Goal: Find specific page/section: Find specific page/section

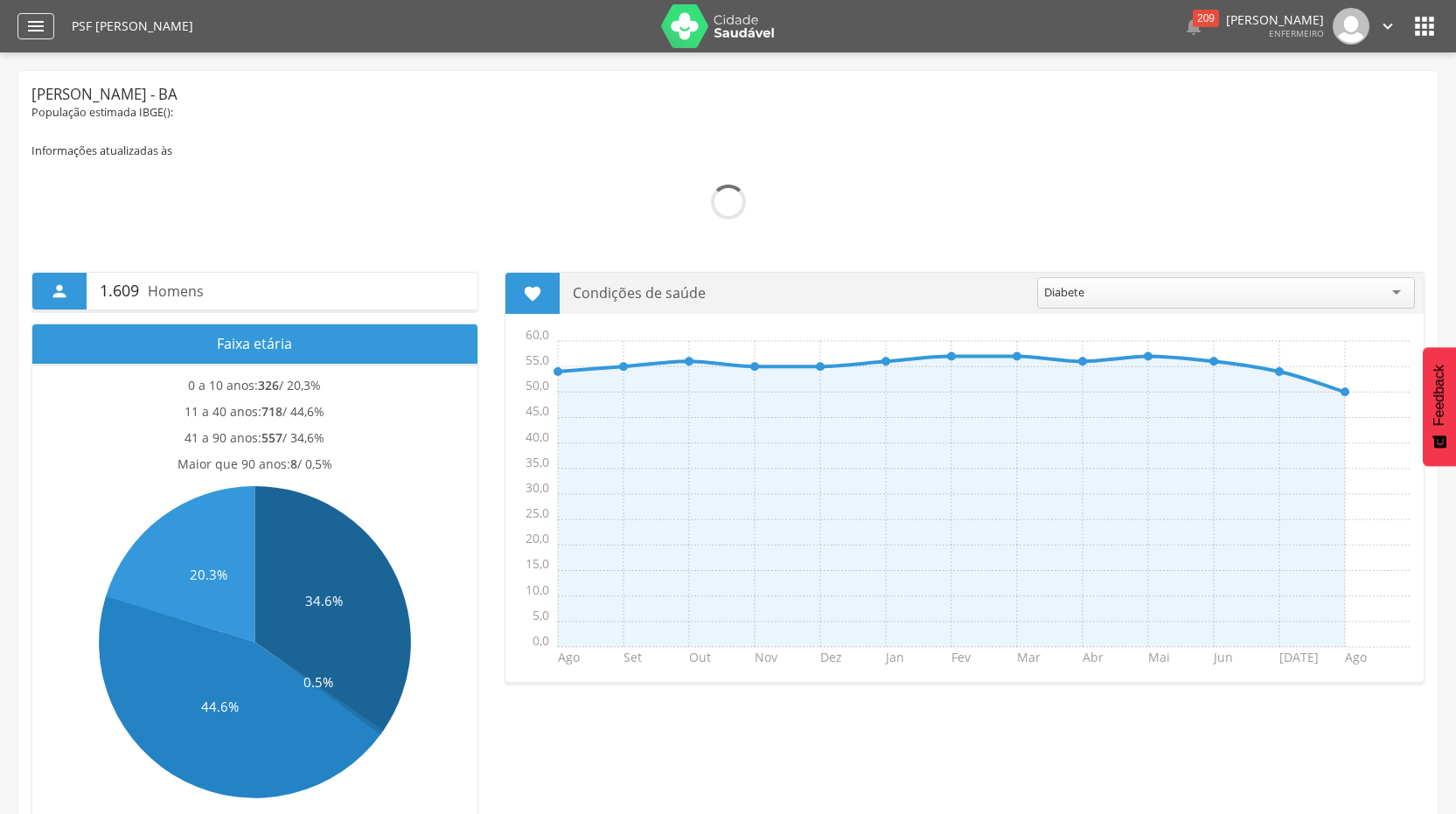
click at [37, 25] on icon "" at bounding box center [36, 27] width 21 height 21
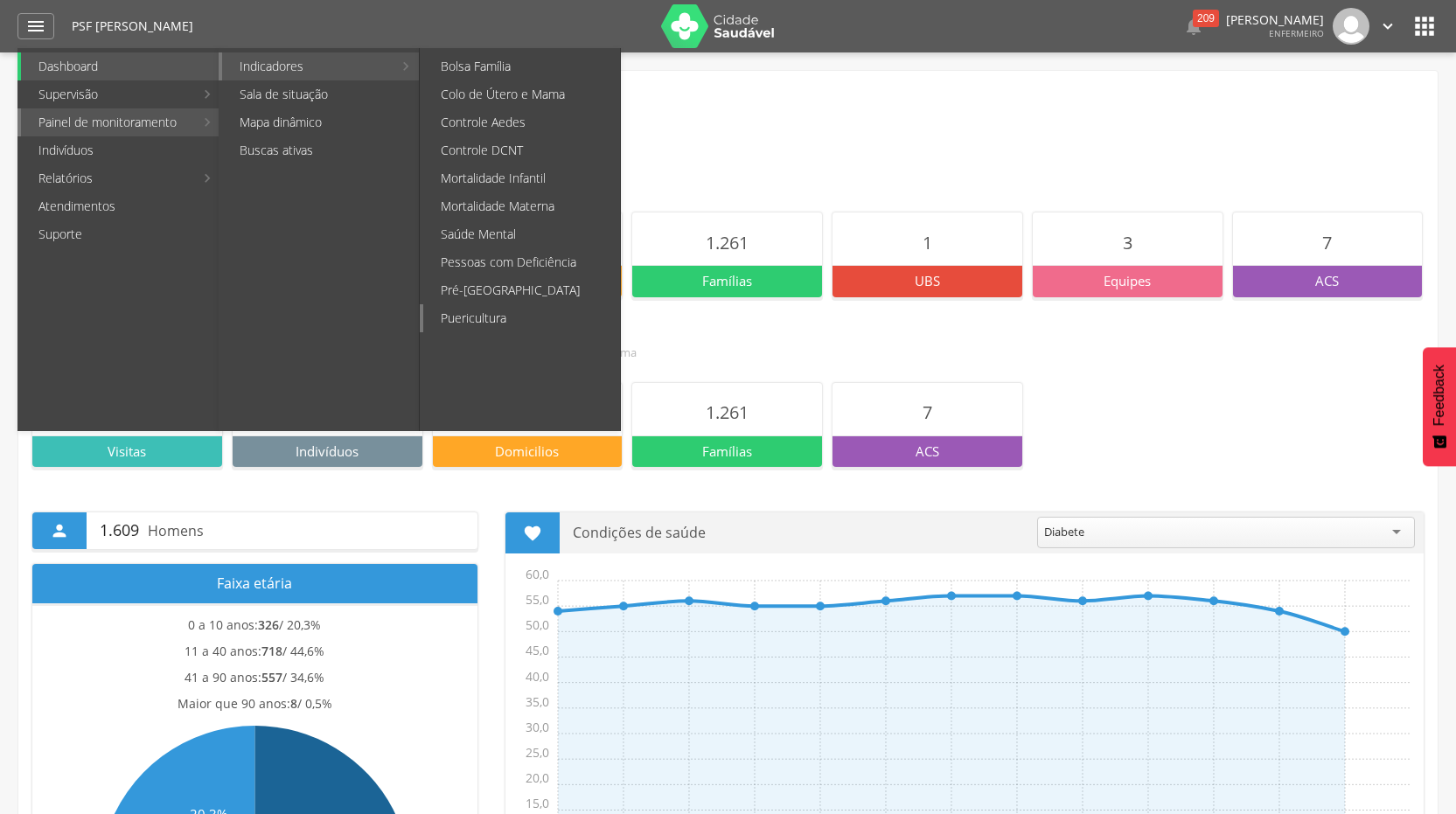
click at [452, 322] on link "Puericultura" at bounding box center [522, 319] width 197 height 28
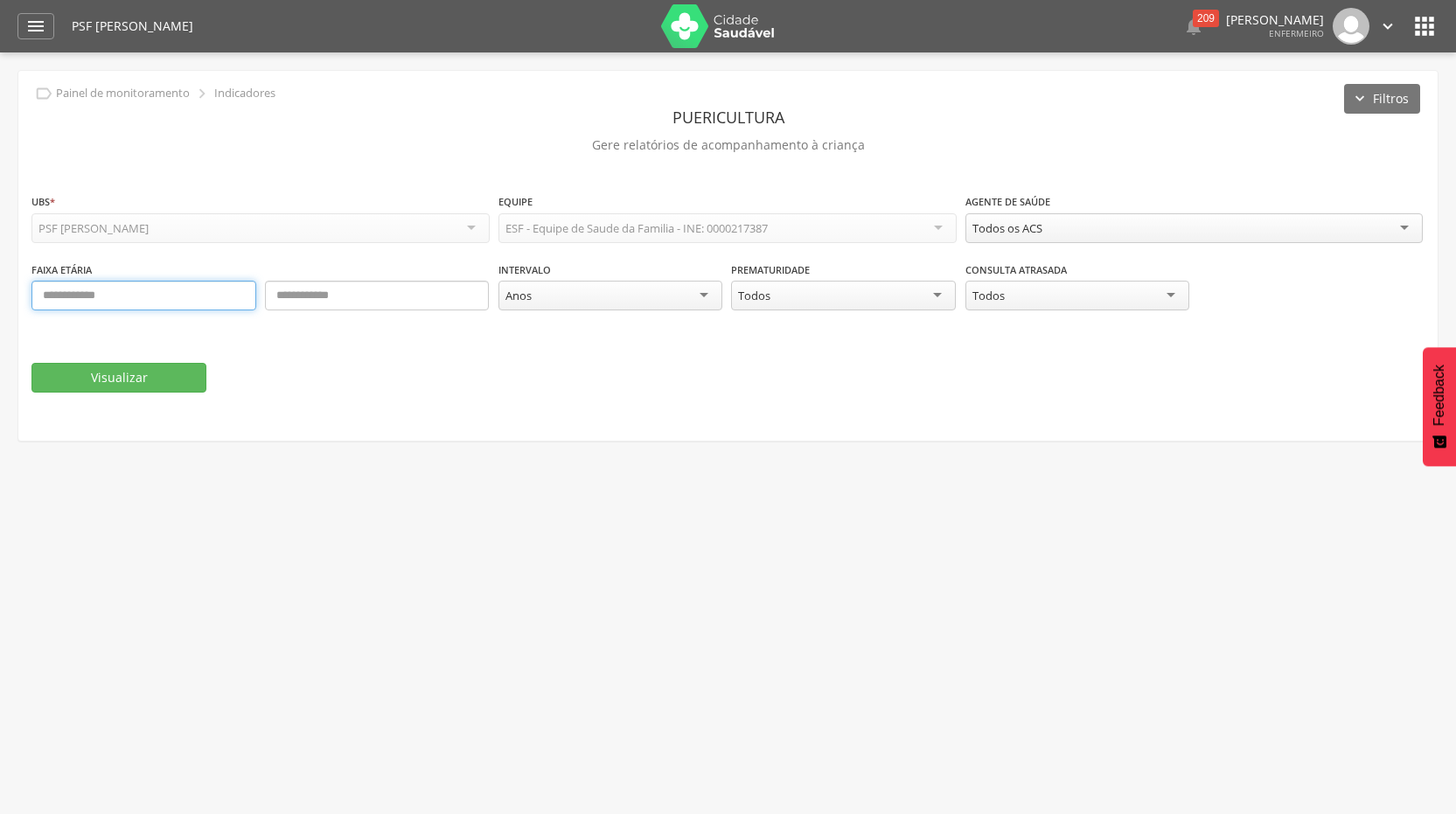
click at [48, 293] on input "text" at bounding box center [144, 296] width 225 height 30
type input "*"
click at [303, 296] on input "text" at bounding box center [377, 296] width 225 height 30
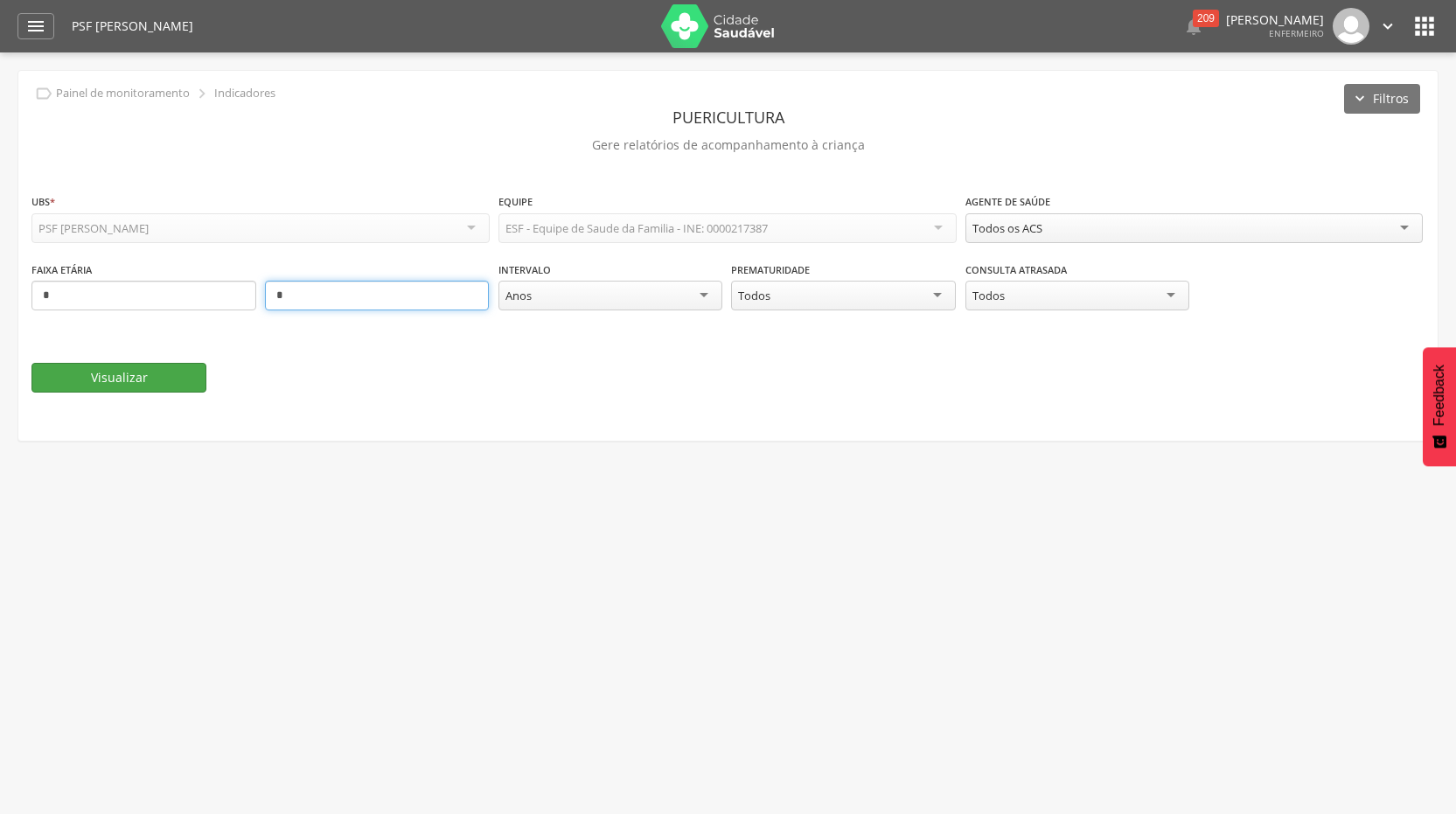
type input "*"
click at [78, 373] on button "Visualizar" at bounding box center [119, 378] width 174 height 30
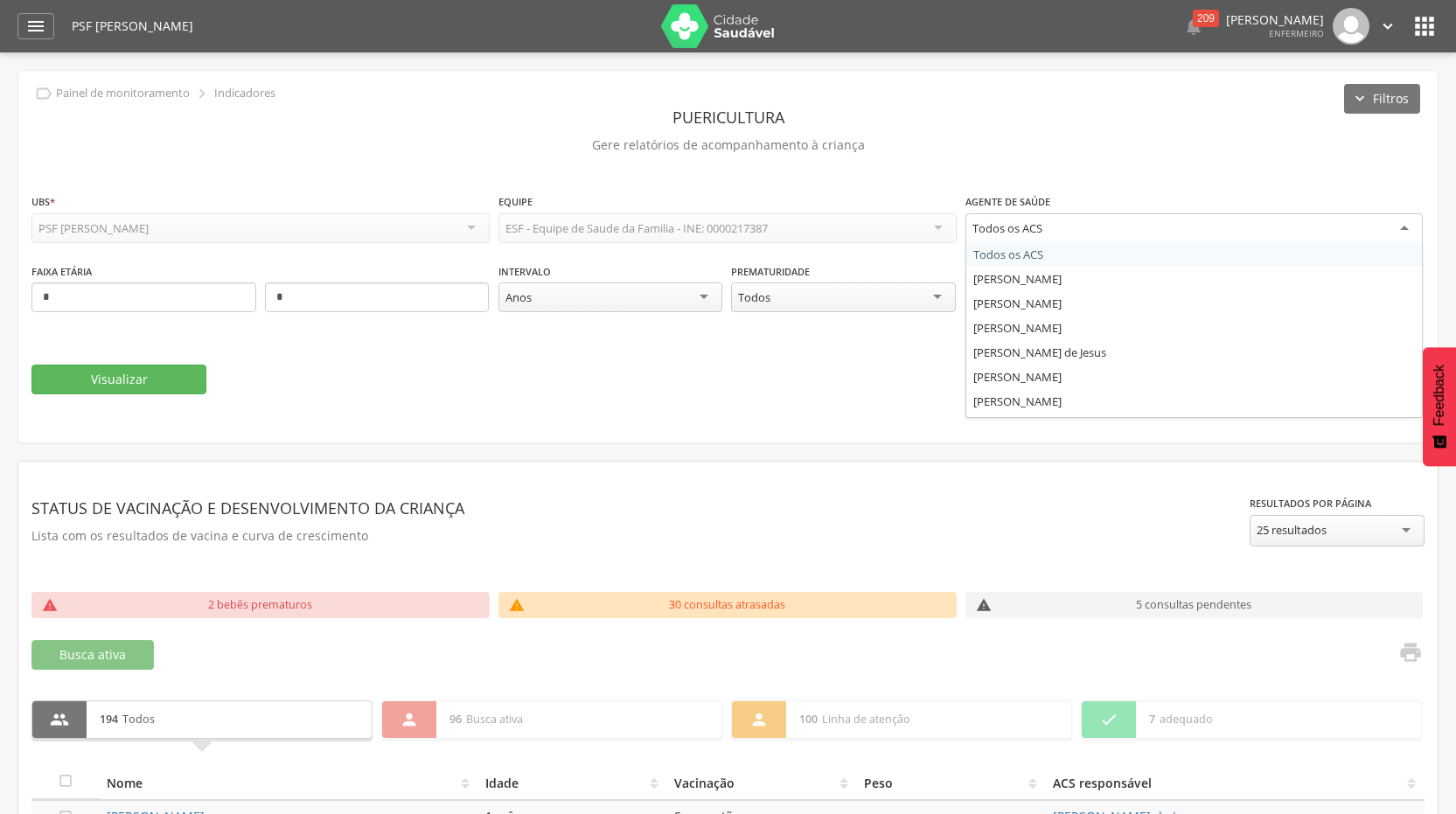
click at [1406, 229] on div "Todos os ACS" at bounding box center [1194, 229] width 458 height 32
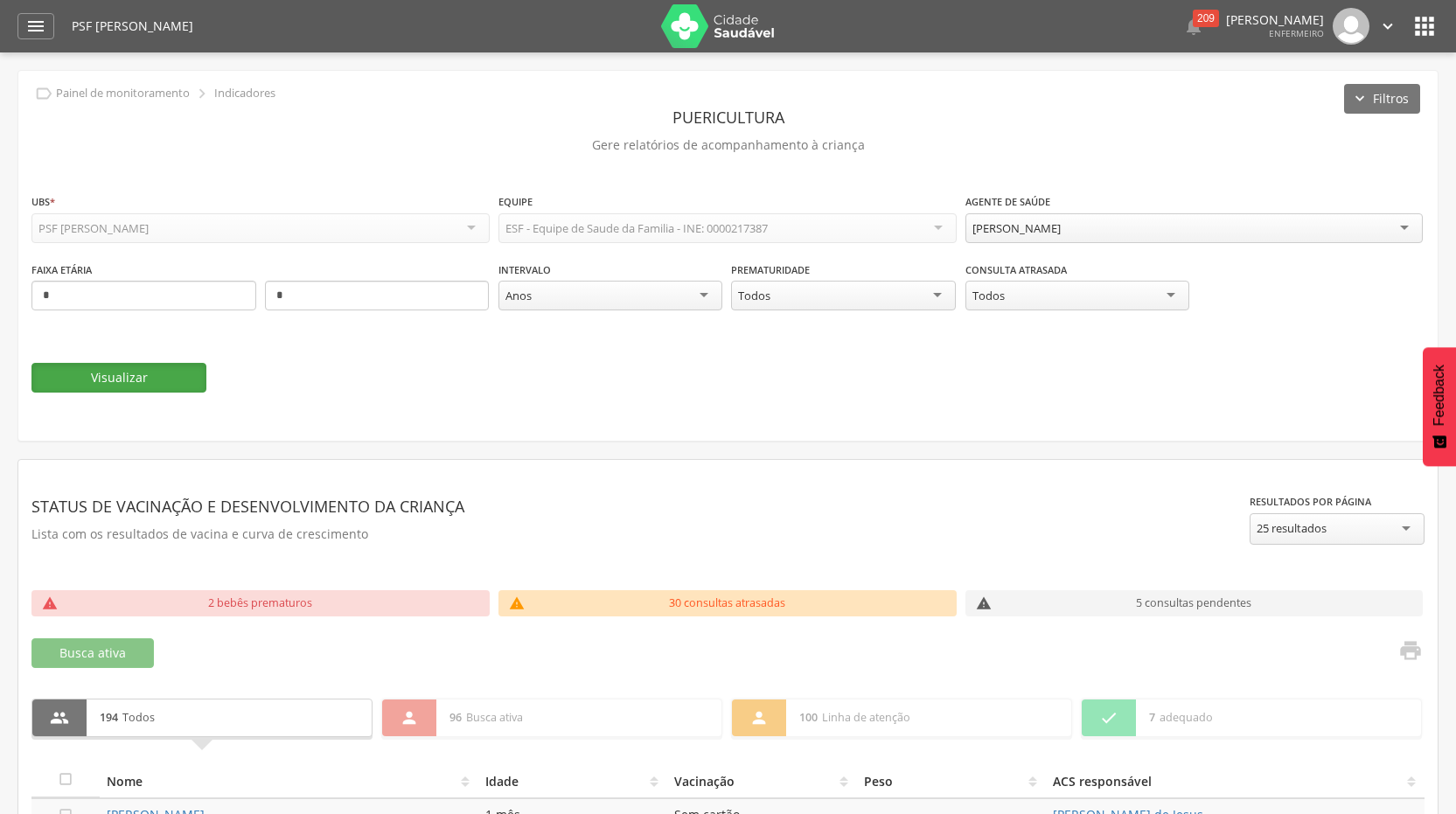
click at [139, 370] on button "Visualizar" at bounding box center [119, 378] width 174 height 30
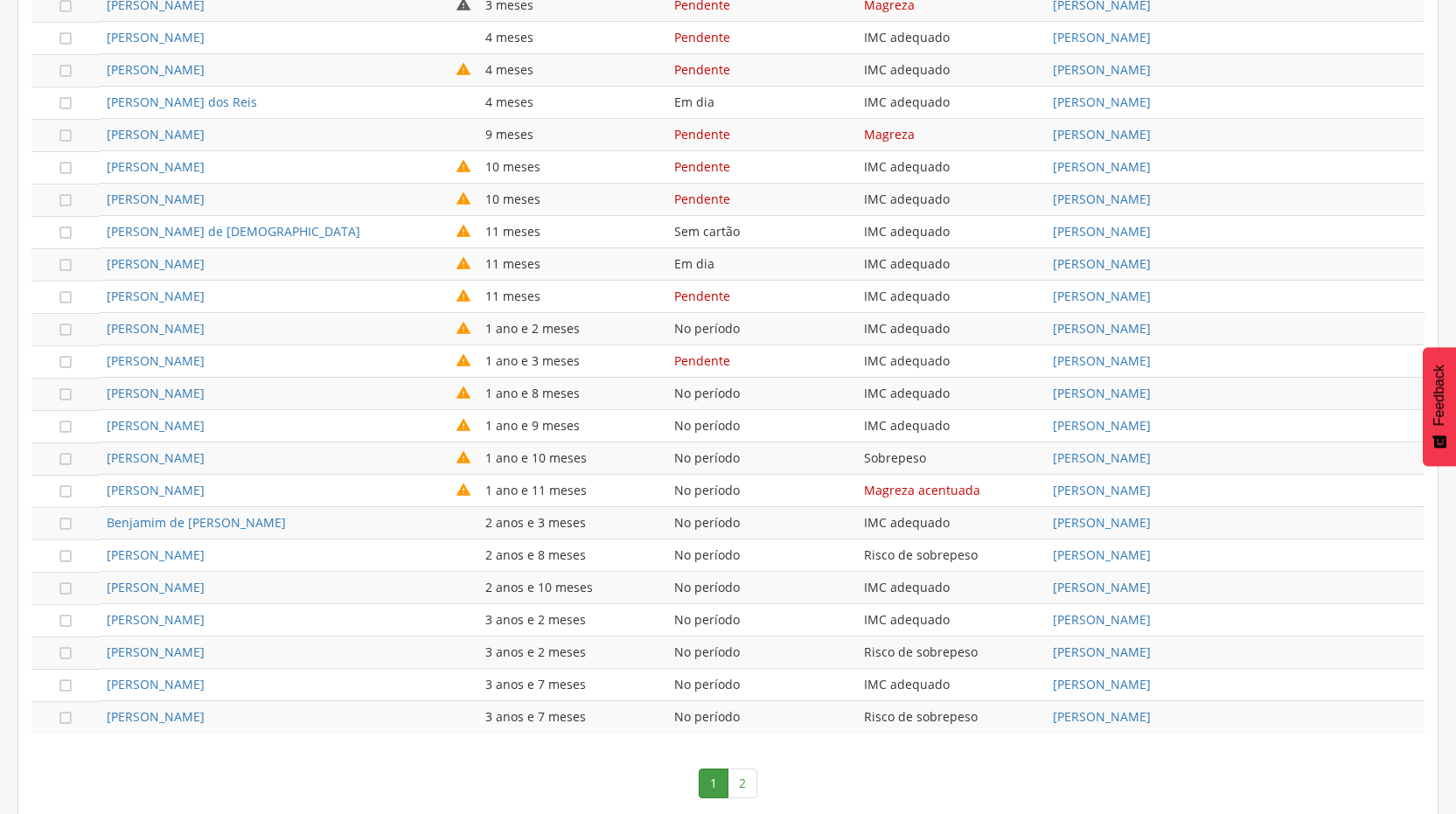
scroll to position [890, 0]
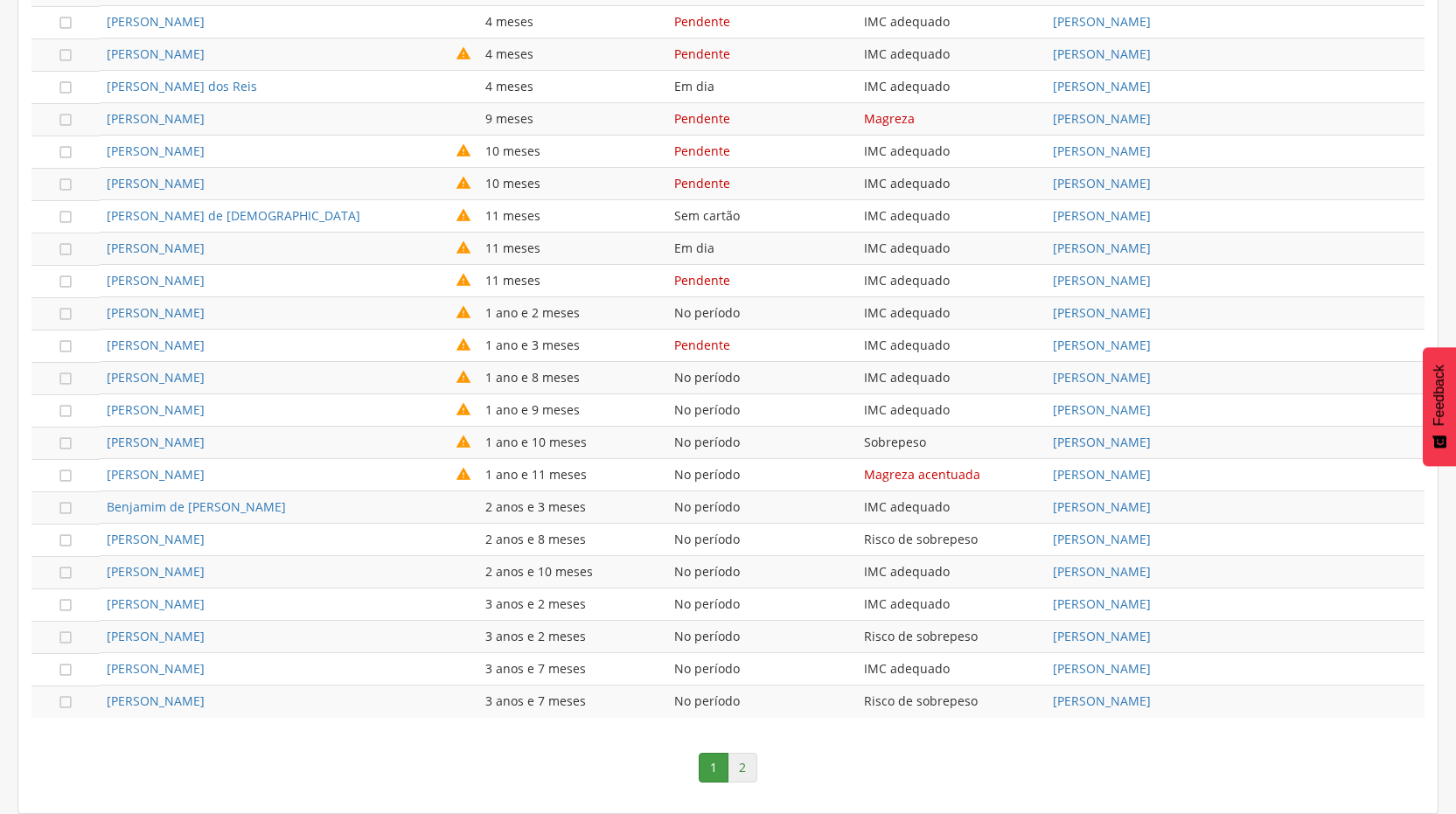
click at [740, 764] on link "2" at bounding box center [742, 768] width 30 height 30
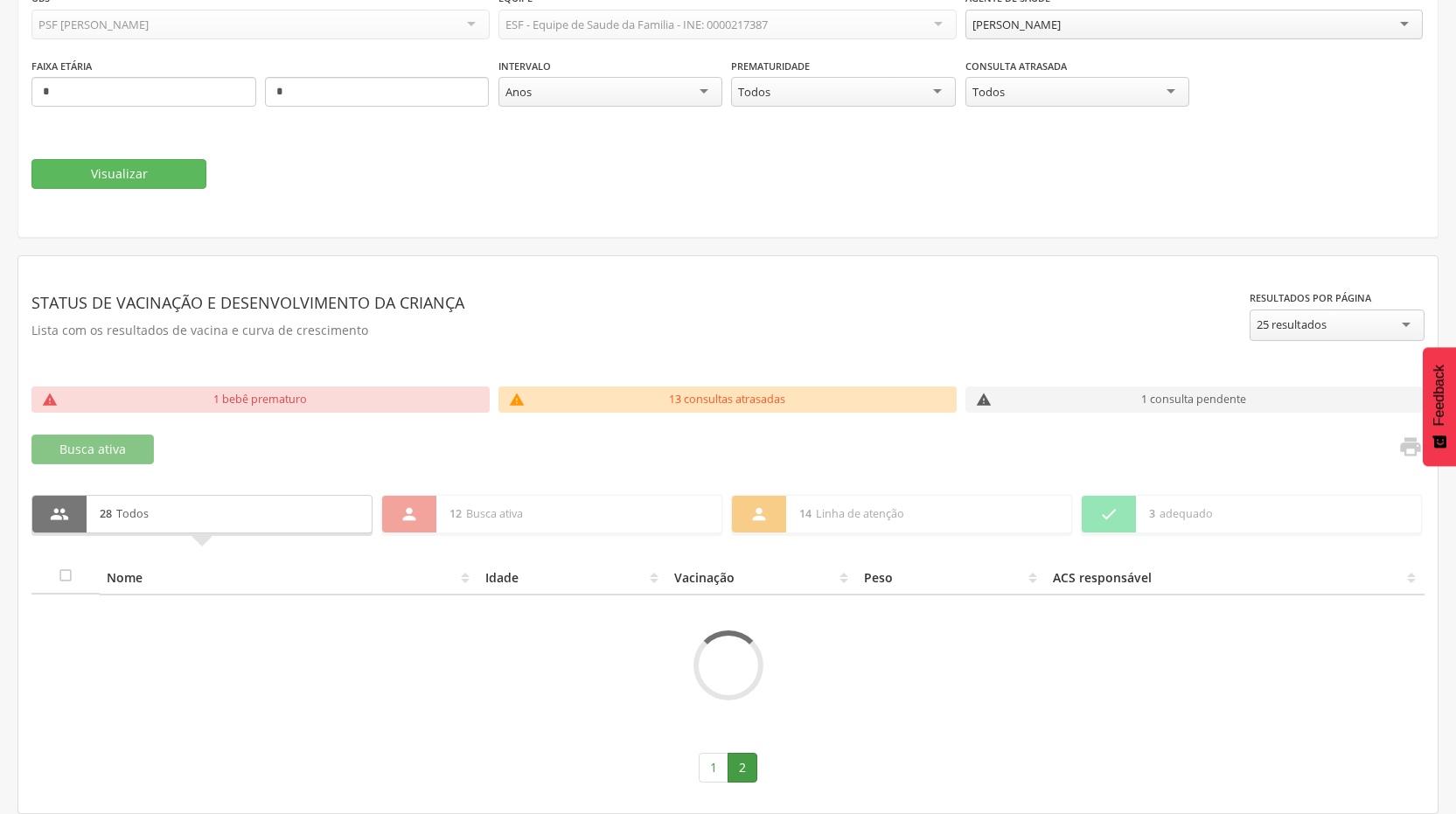
scroll to position [178, 0]
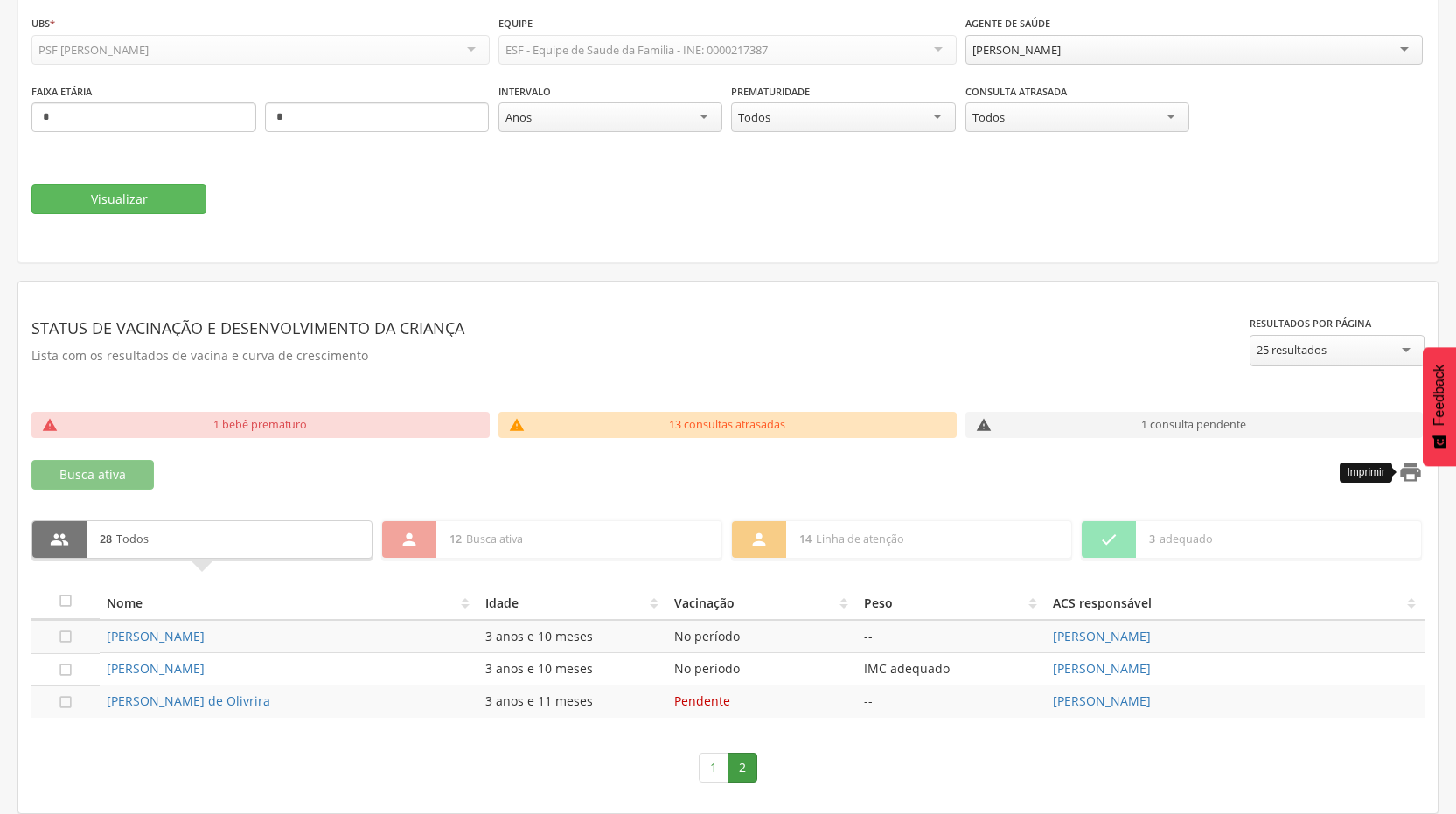
click at [1410, 469] on icon "" at bounding box center [1411, 472] width 25 height 25
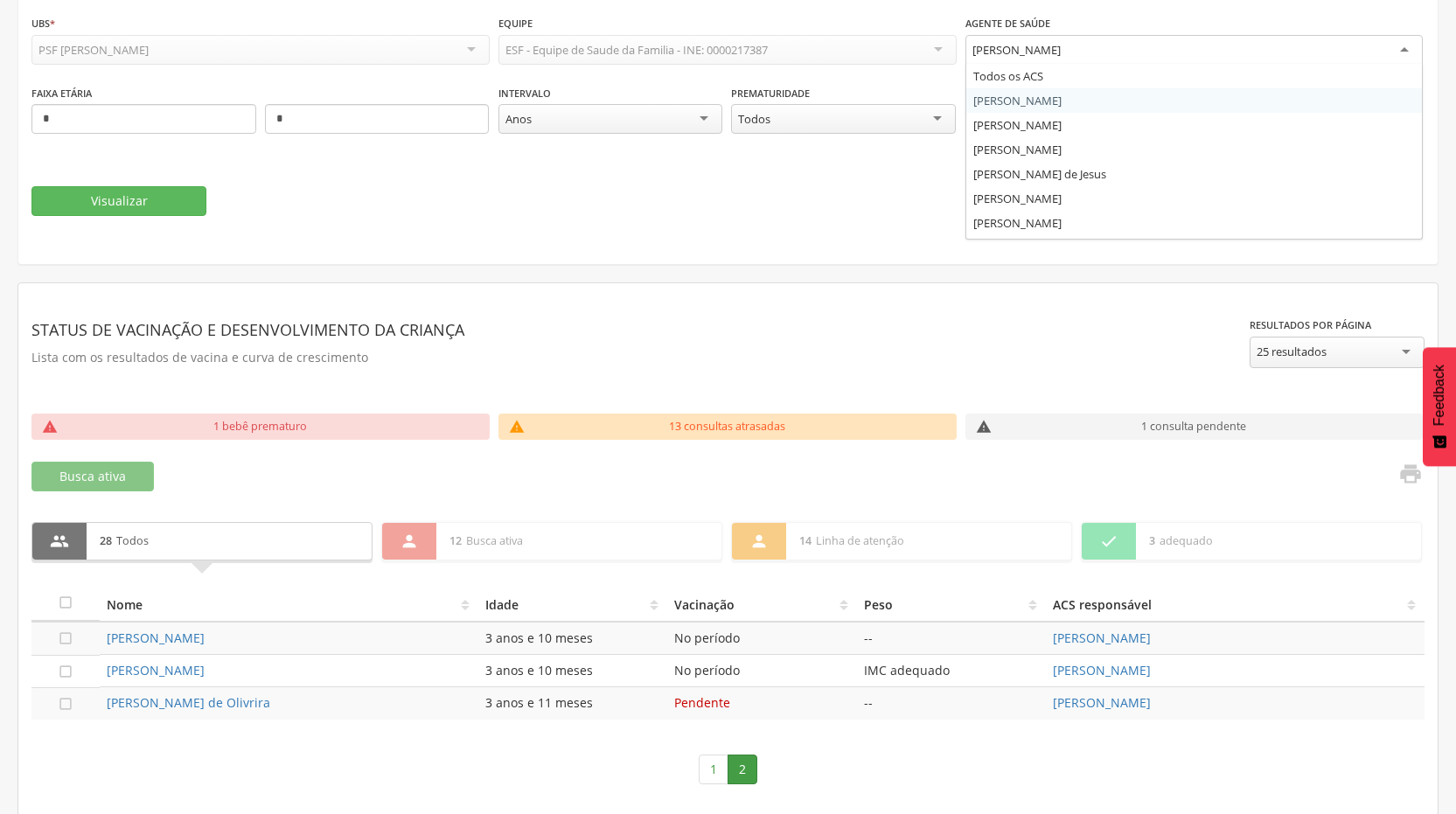
click at [1402, 47] on div "[PERSON_NAME]" at bounding box center [1194, 50] width 458 height 32
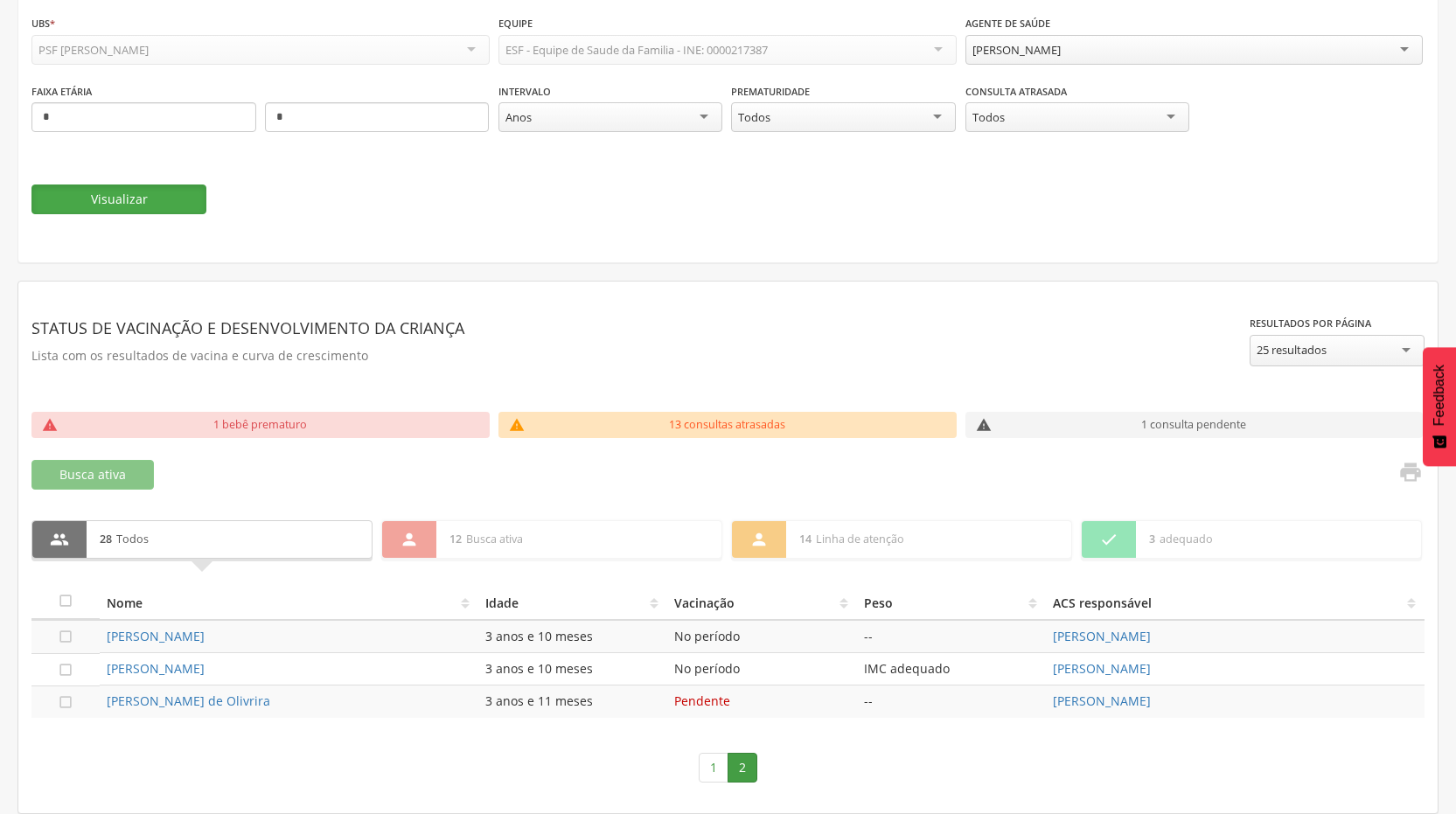
click at [99, 191] on button "Visualizar" at bounding box center [119, 199] width 174 height 30
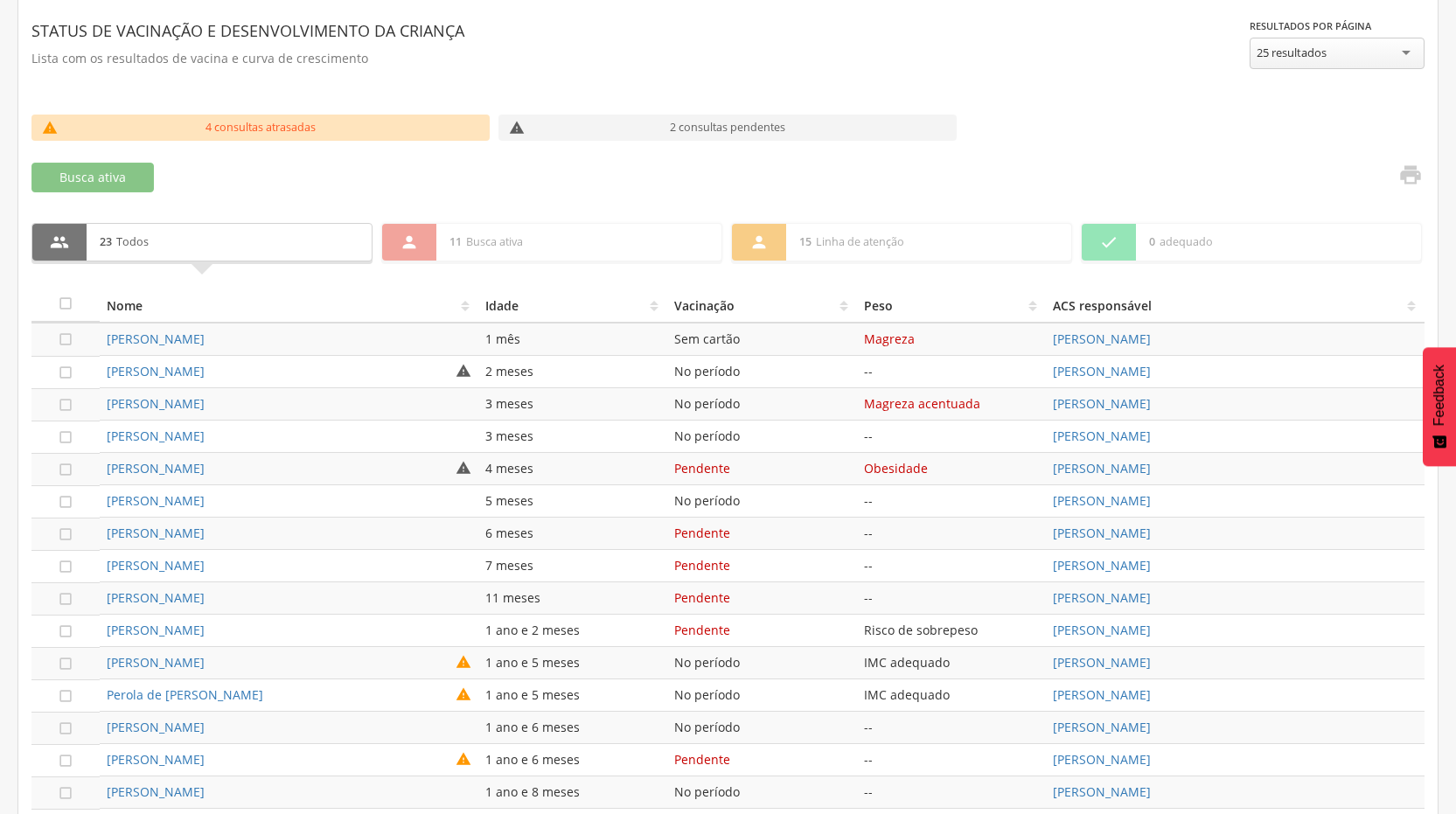
scroll to position [301, 0]
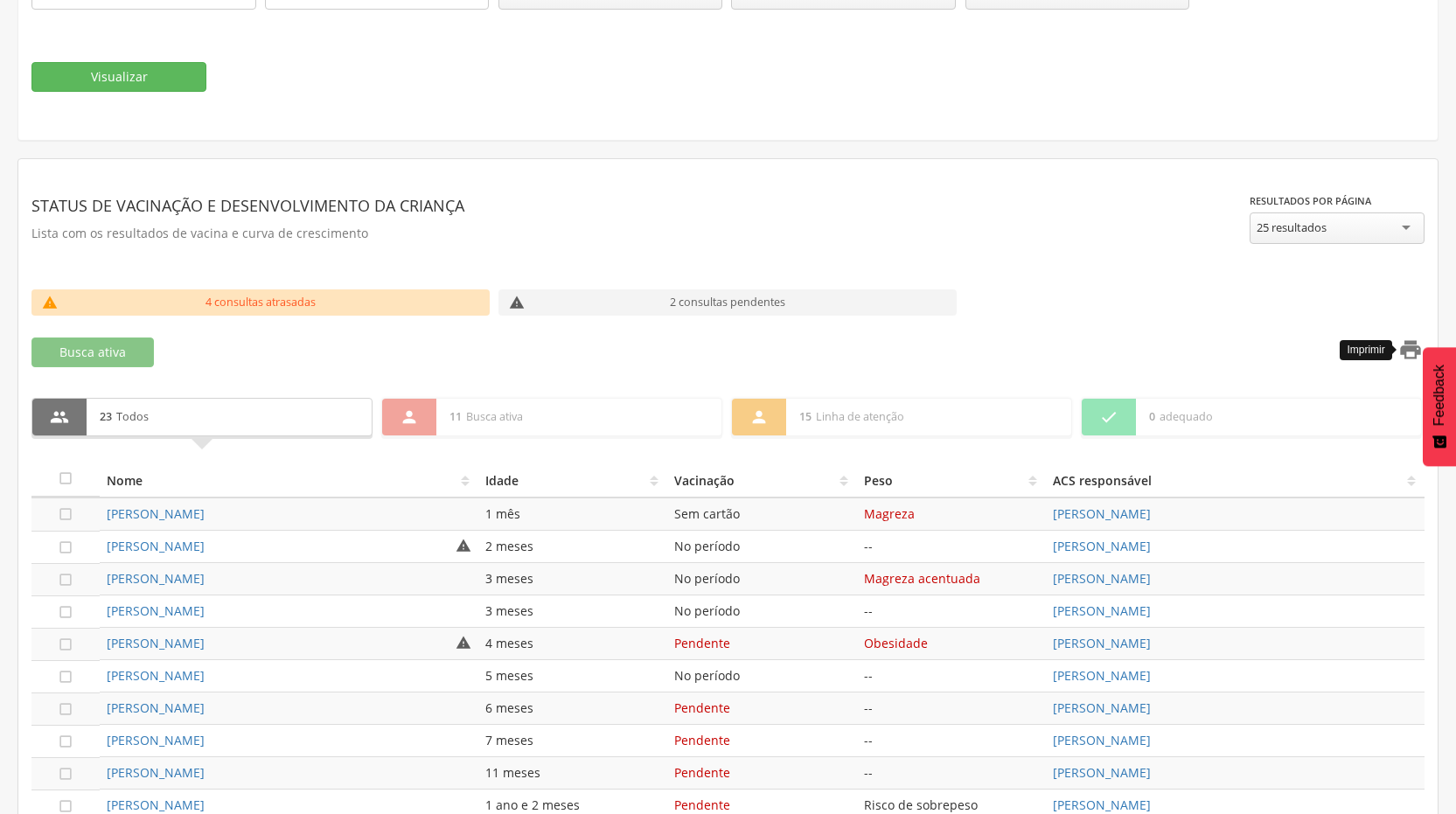
click at [1413, 351] on icon "" at bounding box center [1411, 350] width 25 height 25
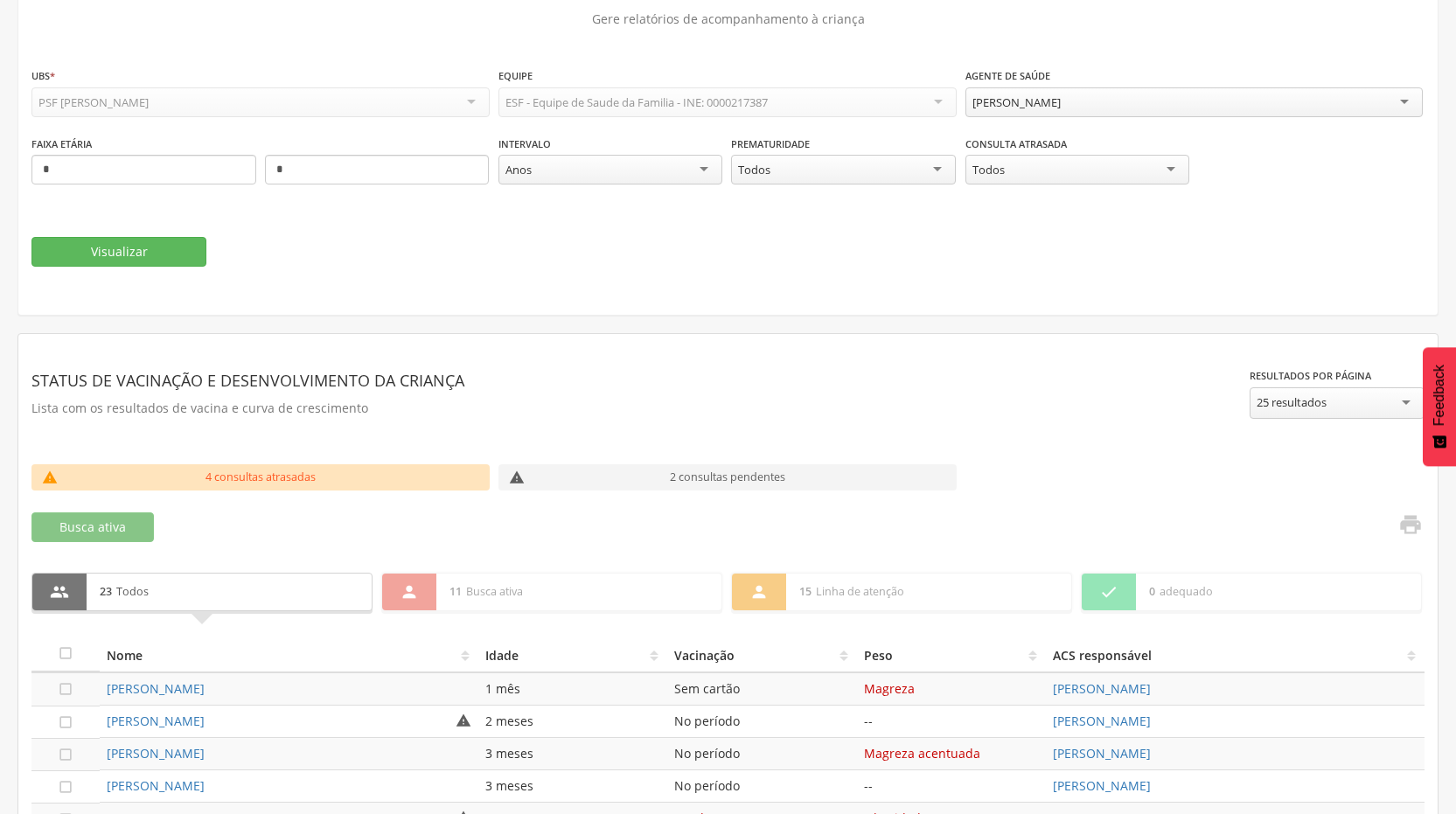
scroll to position [38, 0]
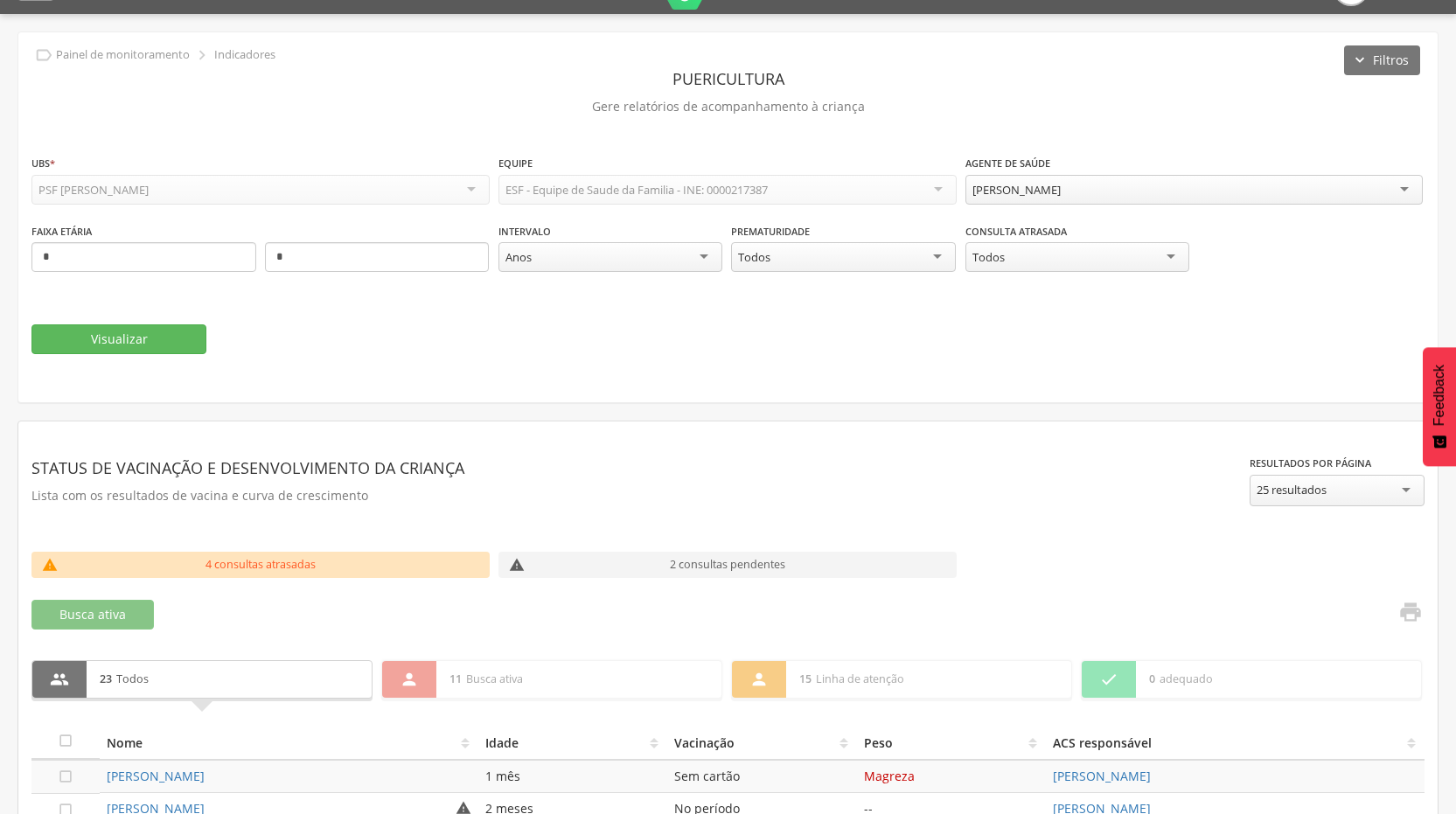
click at [1397, 189] on div "[PERSON_NAME]" at bounding box center [1194, 190] width 458 height 30
click at [87, 340] on button "Visualizar" at bounding box center [119, 339] width 174 height 30
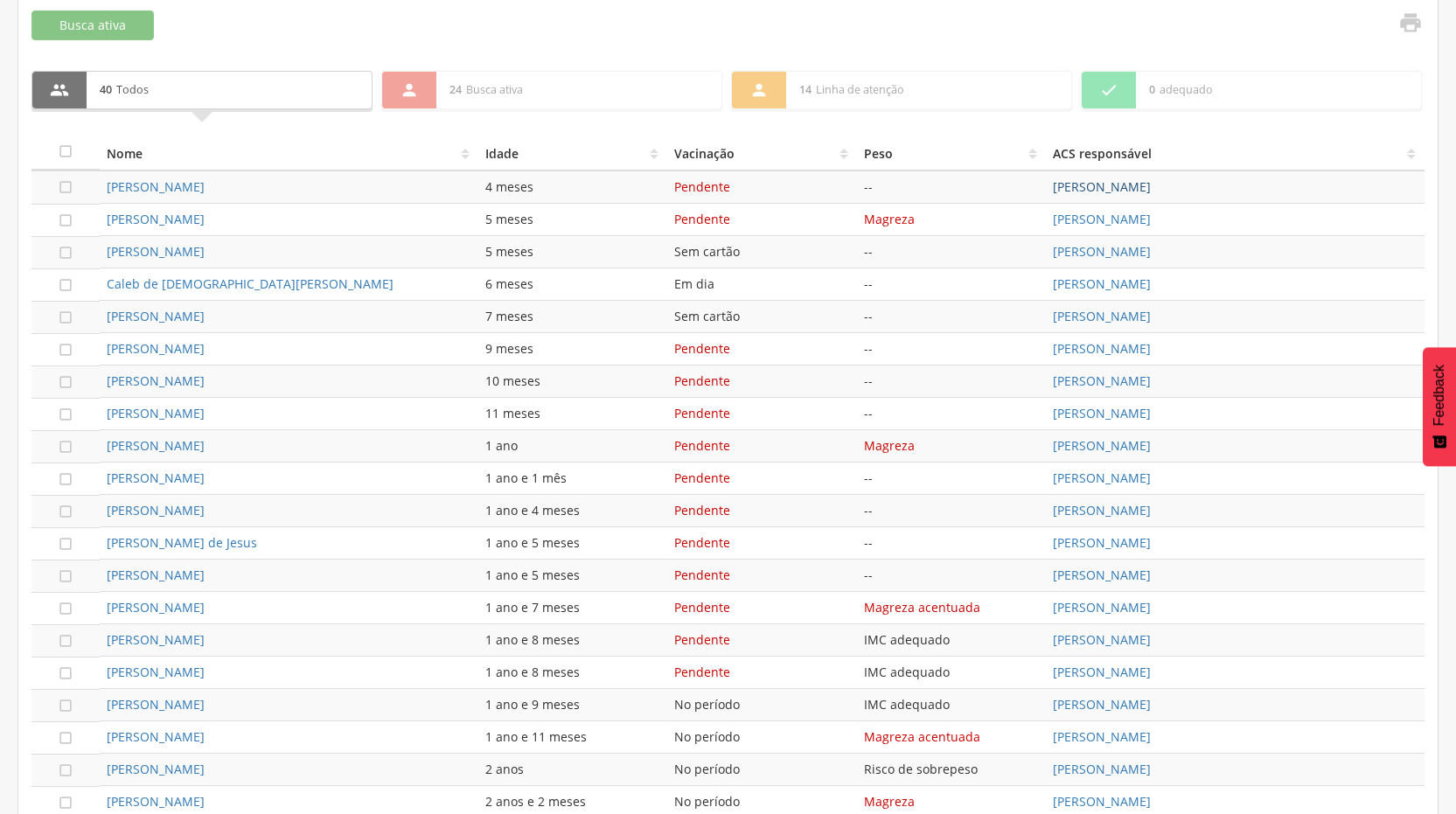
scroll to position [418, 0]
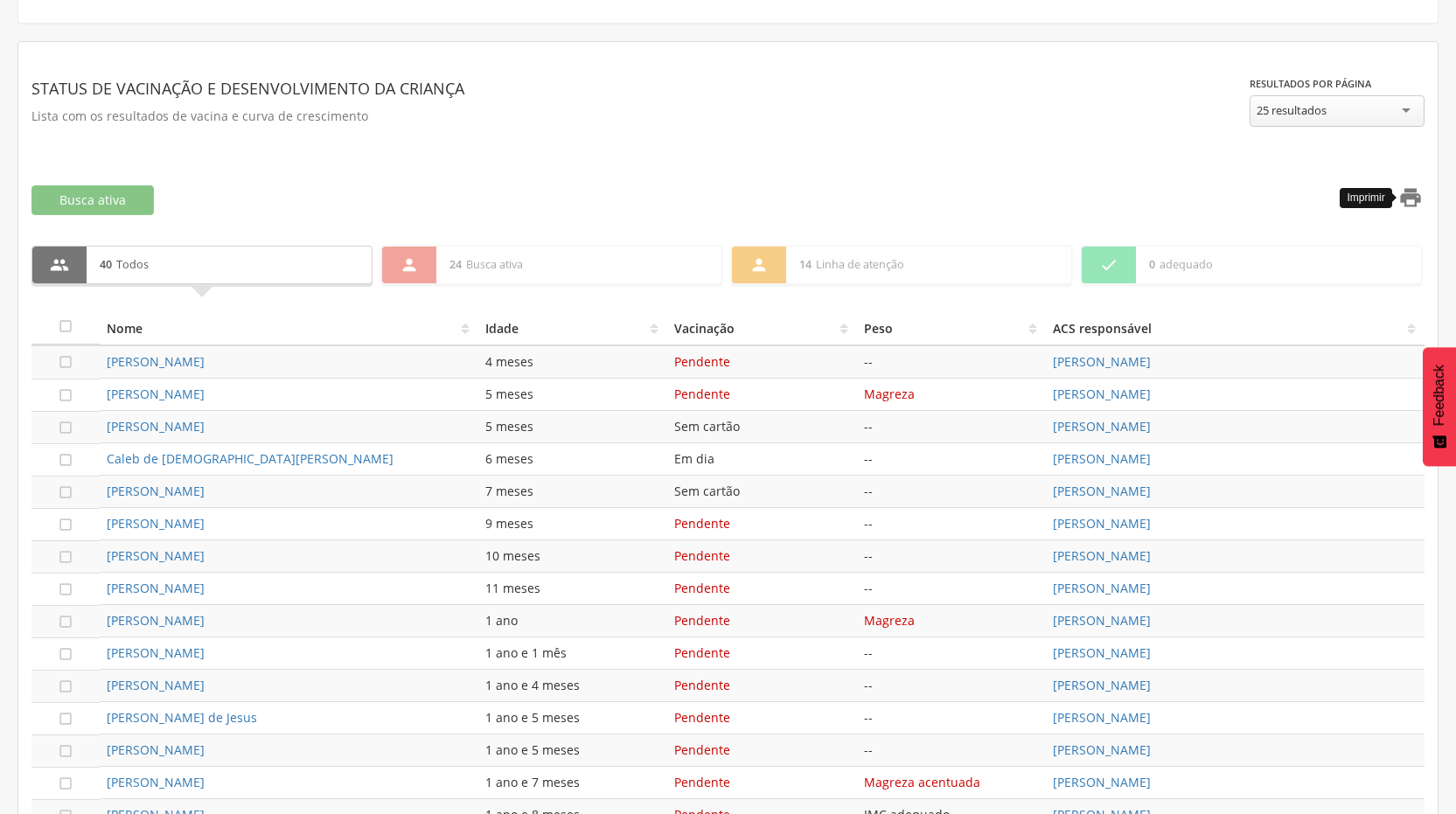
click at [1411, 202] on icon "" at bounding box center [1411, 198] width 25 height 25
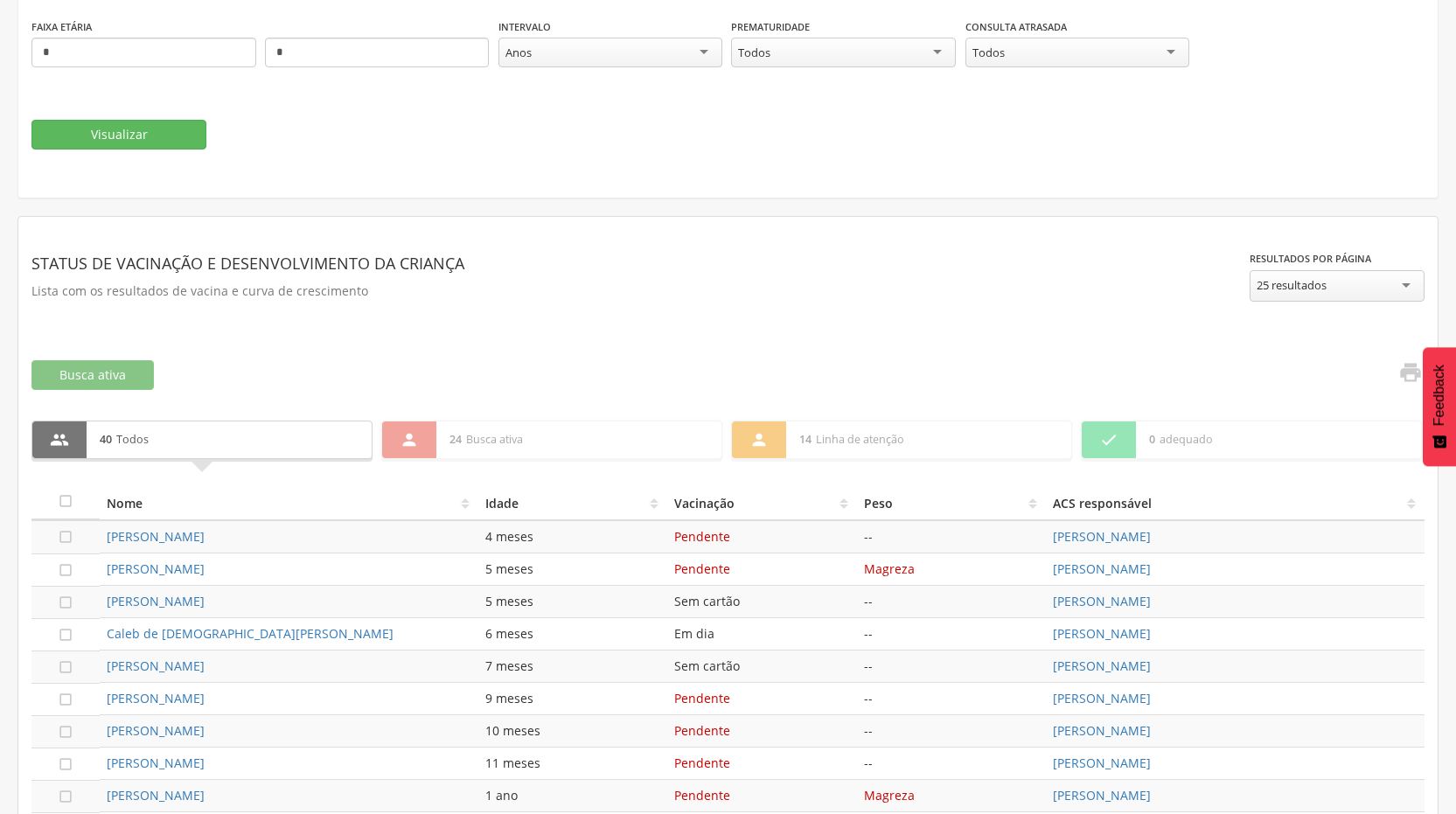
scroll to position [156, 0]
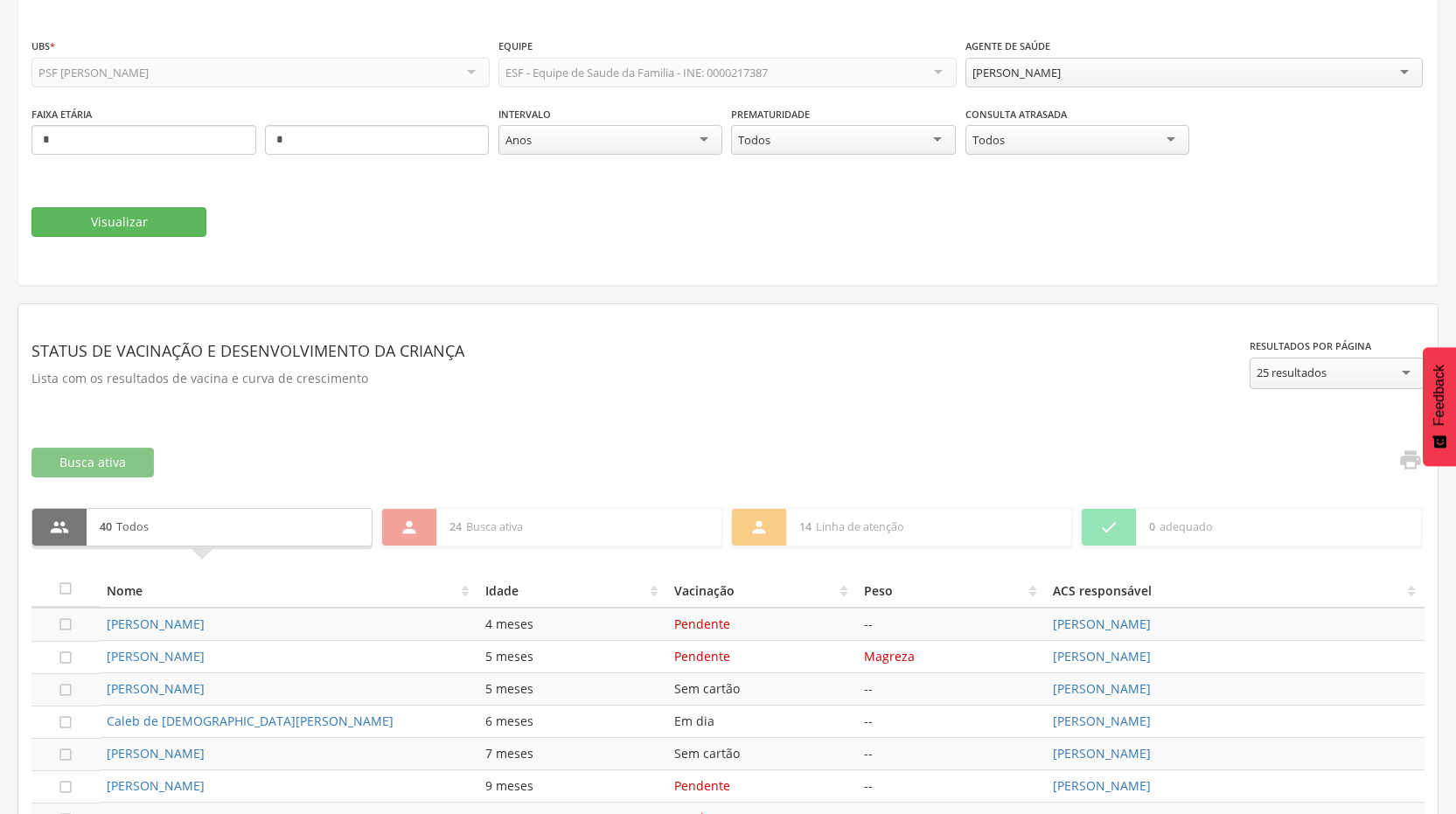
click at [1407, 70] on div "[PERSON_NAME]" at bounding box center [1194, 73] width 458 height 30
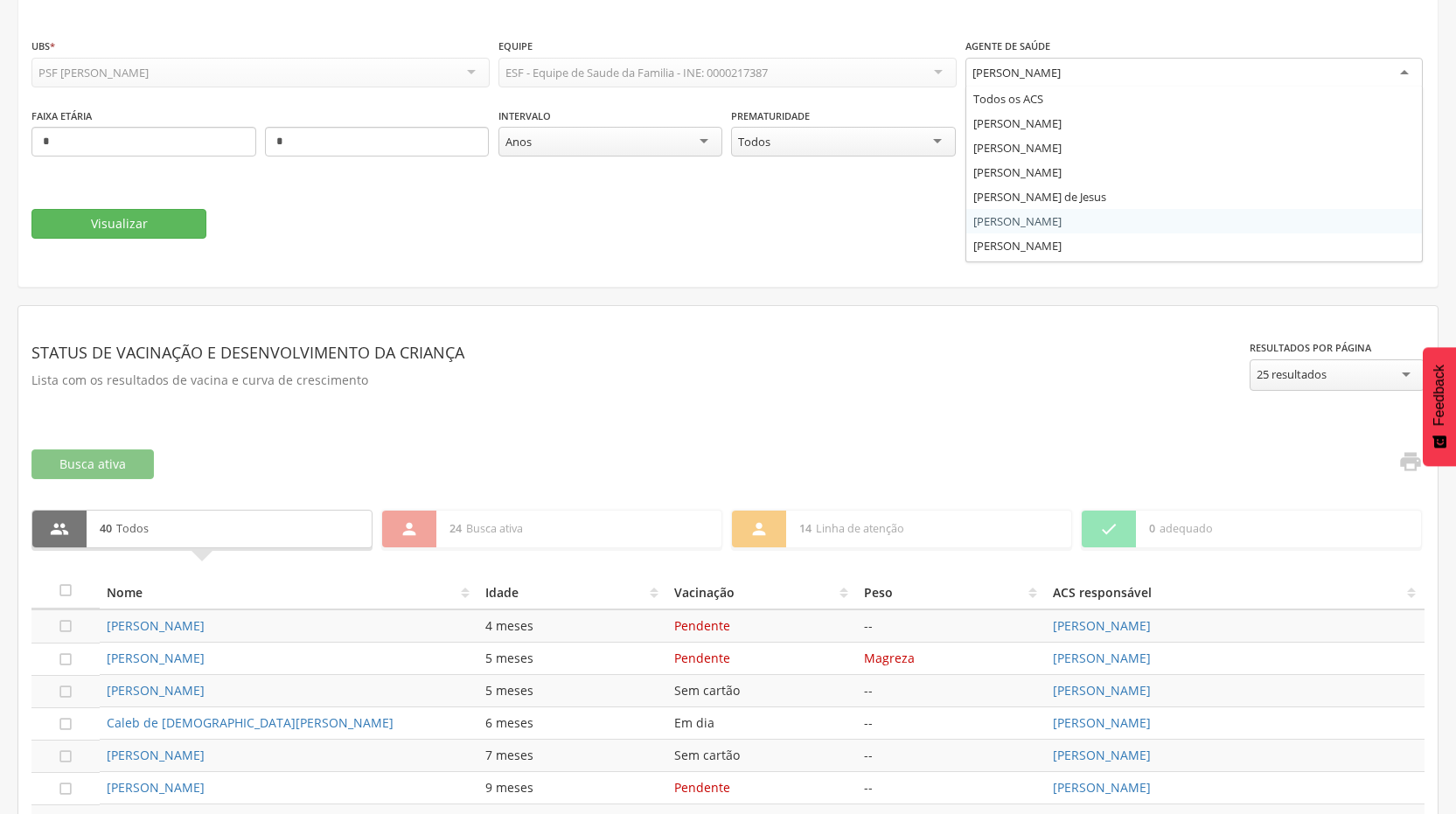
scroll to position [45, 0]
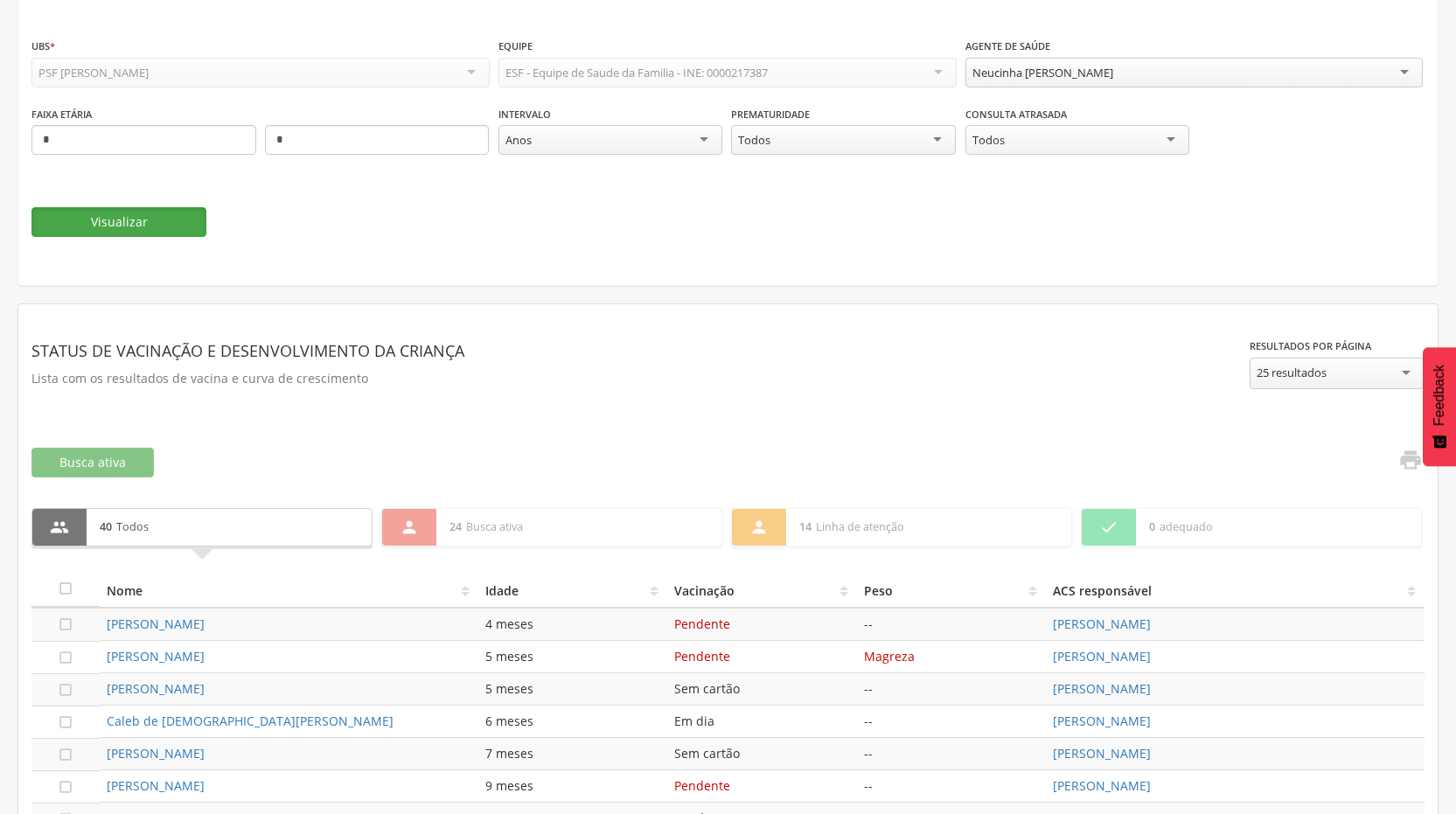
click at [86, 224] on button "Visualizar" at bounding box center [119, 222] width 174 height 30
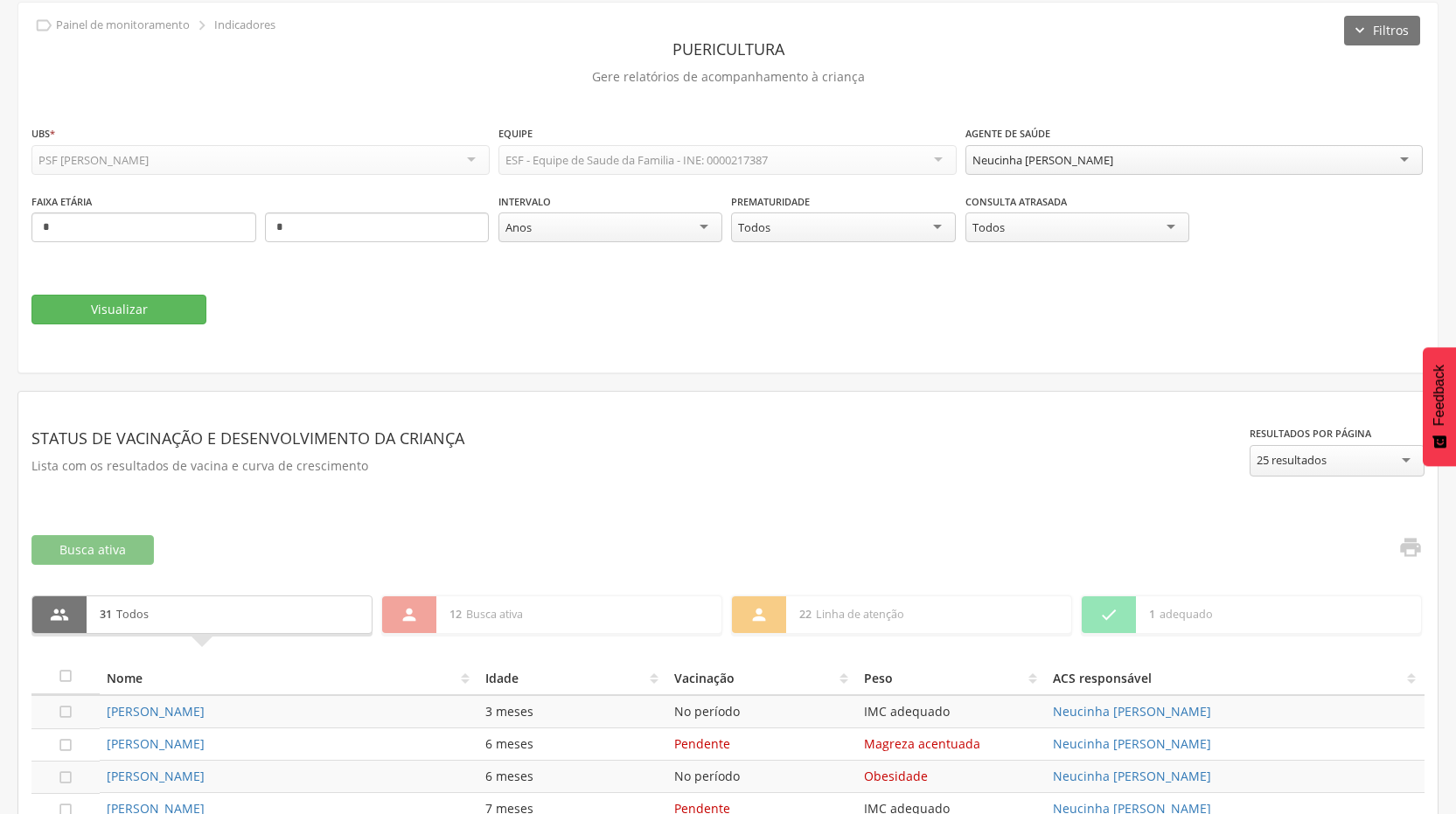
scroll to position [0, 0]
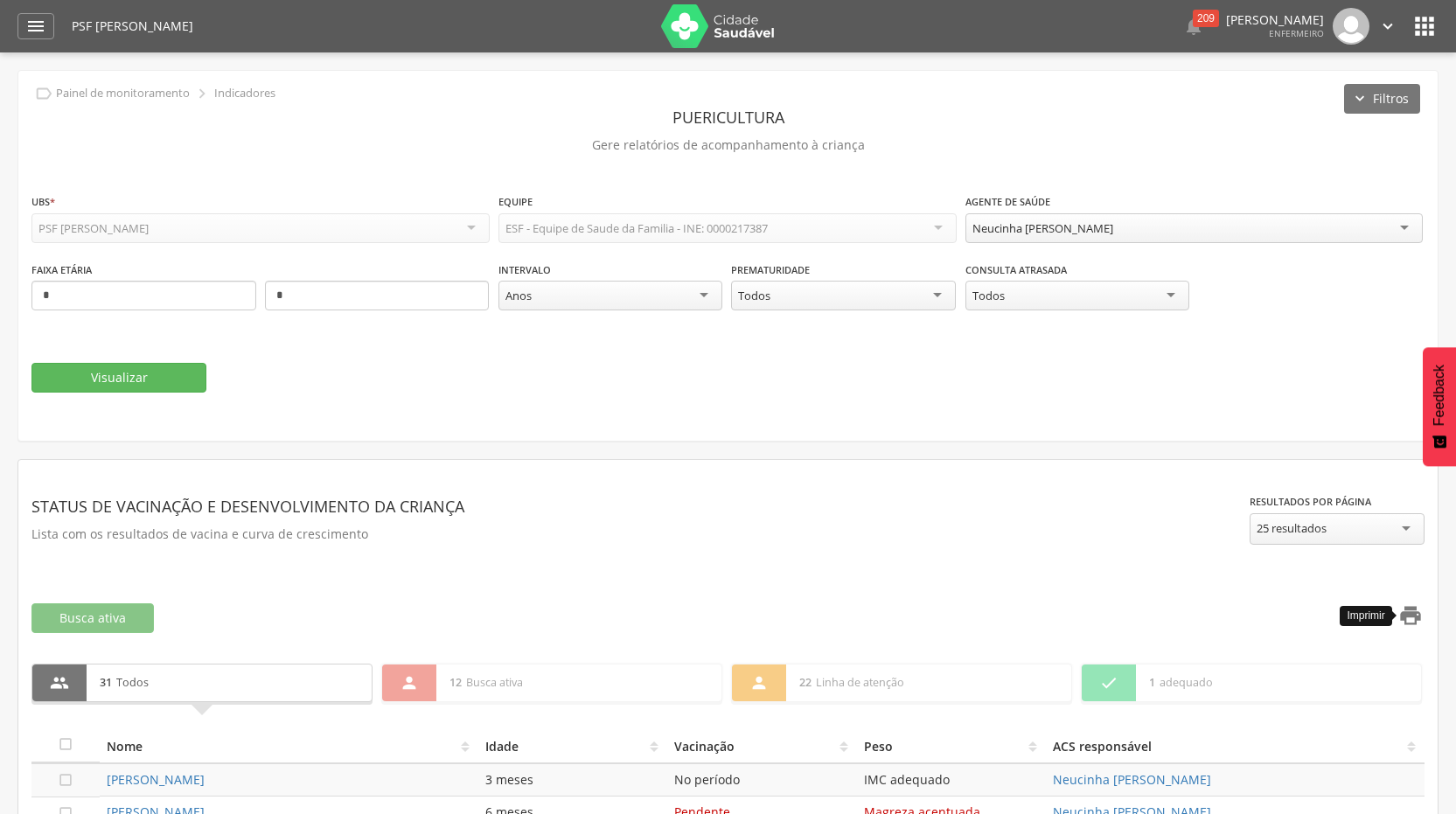
click at [1409, 610] on icon "" at bounding box center [1411, 616] width 25 height 25
click at [1402, 230] on div "Neucinha [PERSON_NAME]" at bounding box center [1194, 229] width 458 height 30
click at [149, 382] on button "Visualizar" at bounding box center [119, 378] width 174 height 30
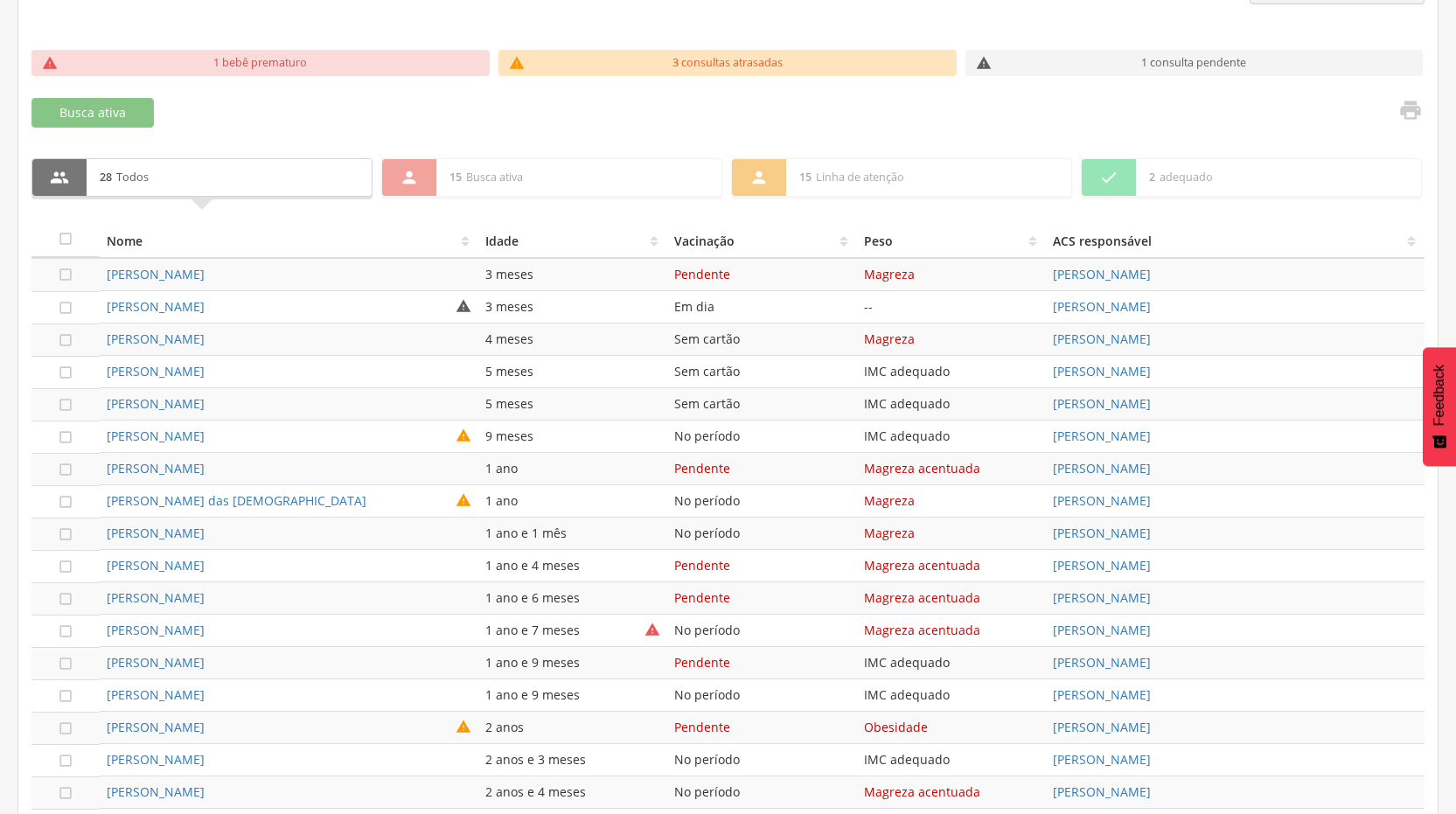
scroll to position [366, 0]
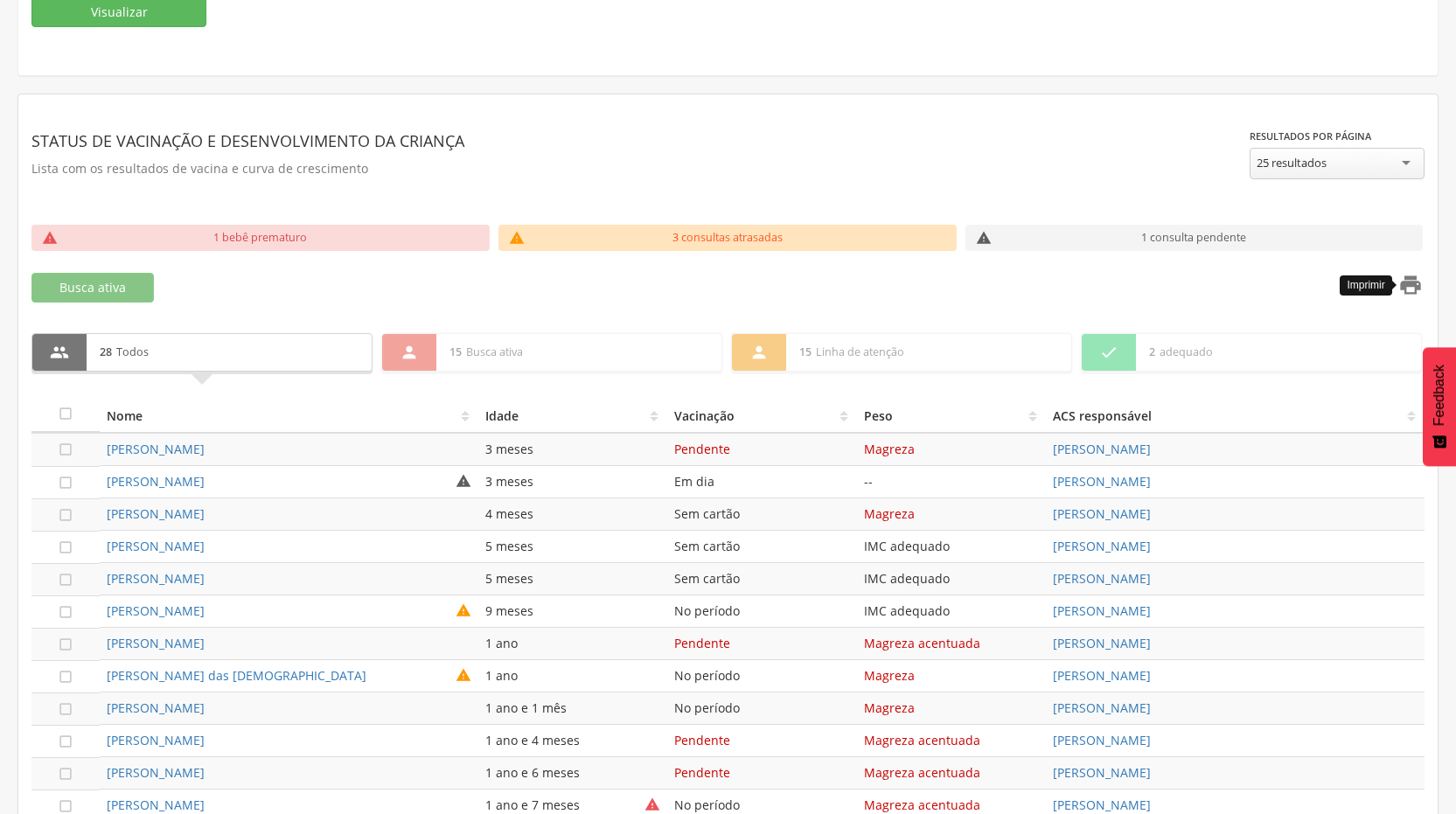
click at [1412, 295] on icon "" at bounding box center [1411, 285] width 25 height 25
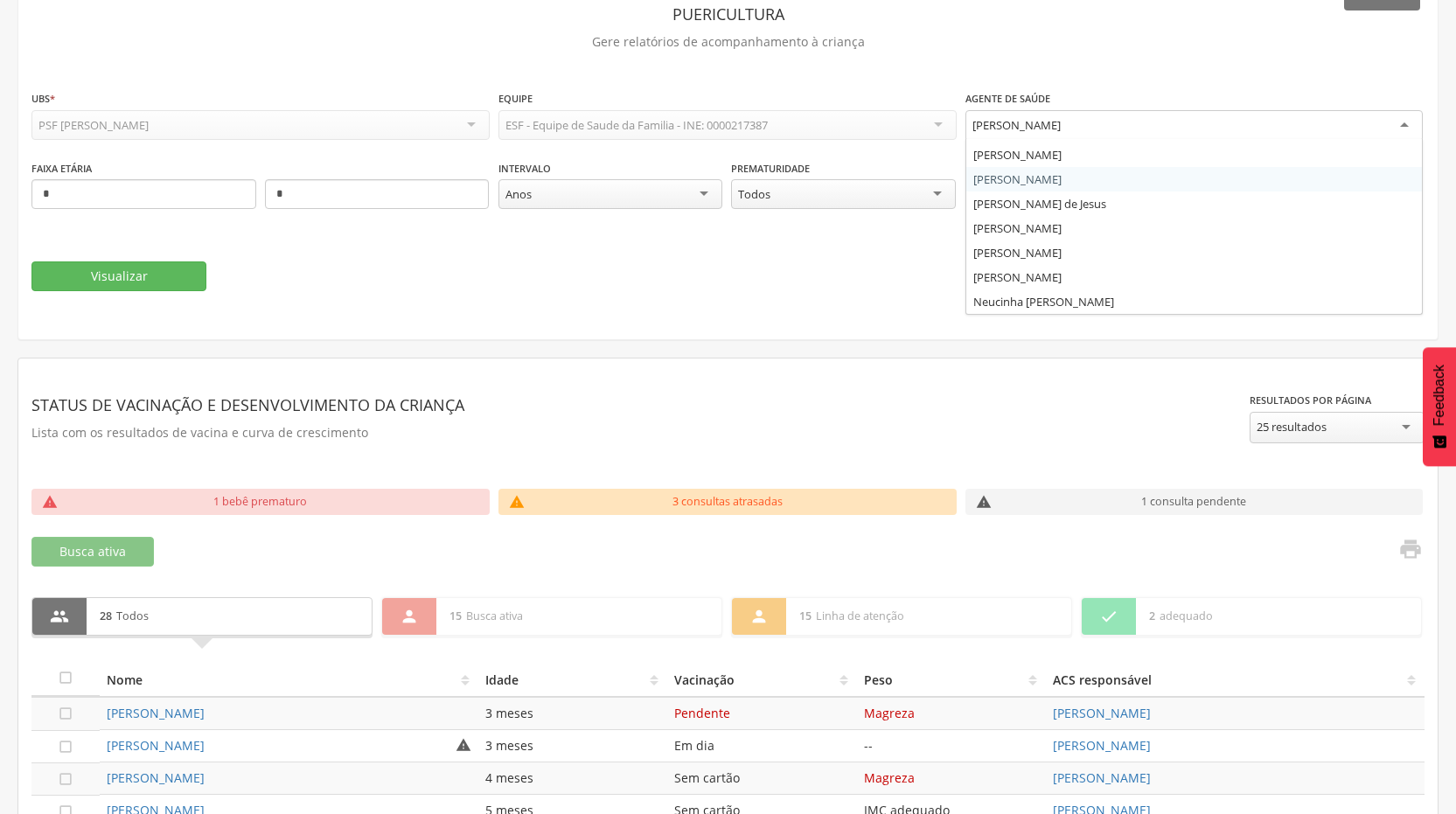
click at [1408, 125] on div "[PERSON_NAME]" at bounding box center [1194, 126] width 458 height 32
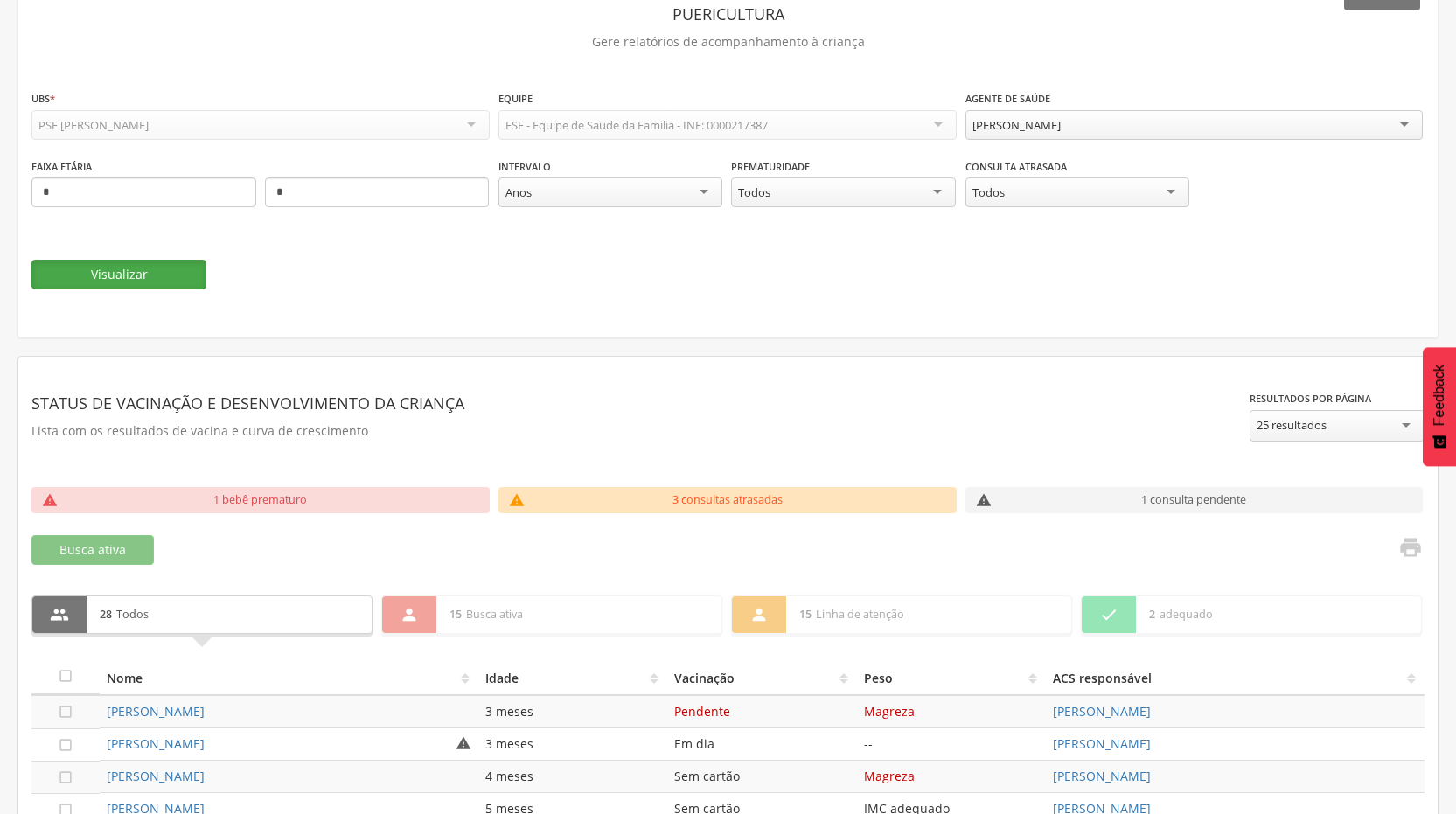
click at [153, 285] on button "Visualizar" at bounding box center [119, 275] width 174 height 30
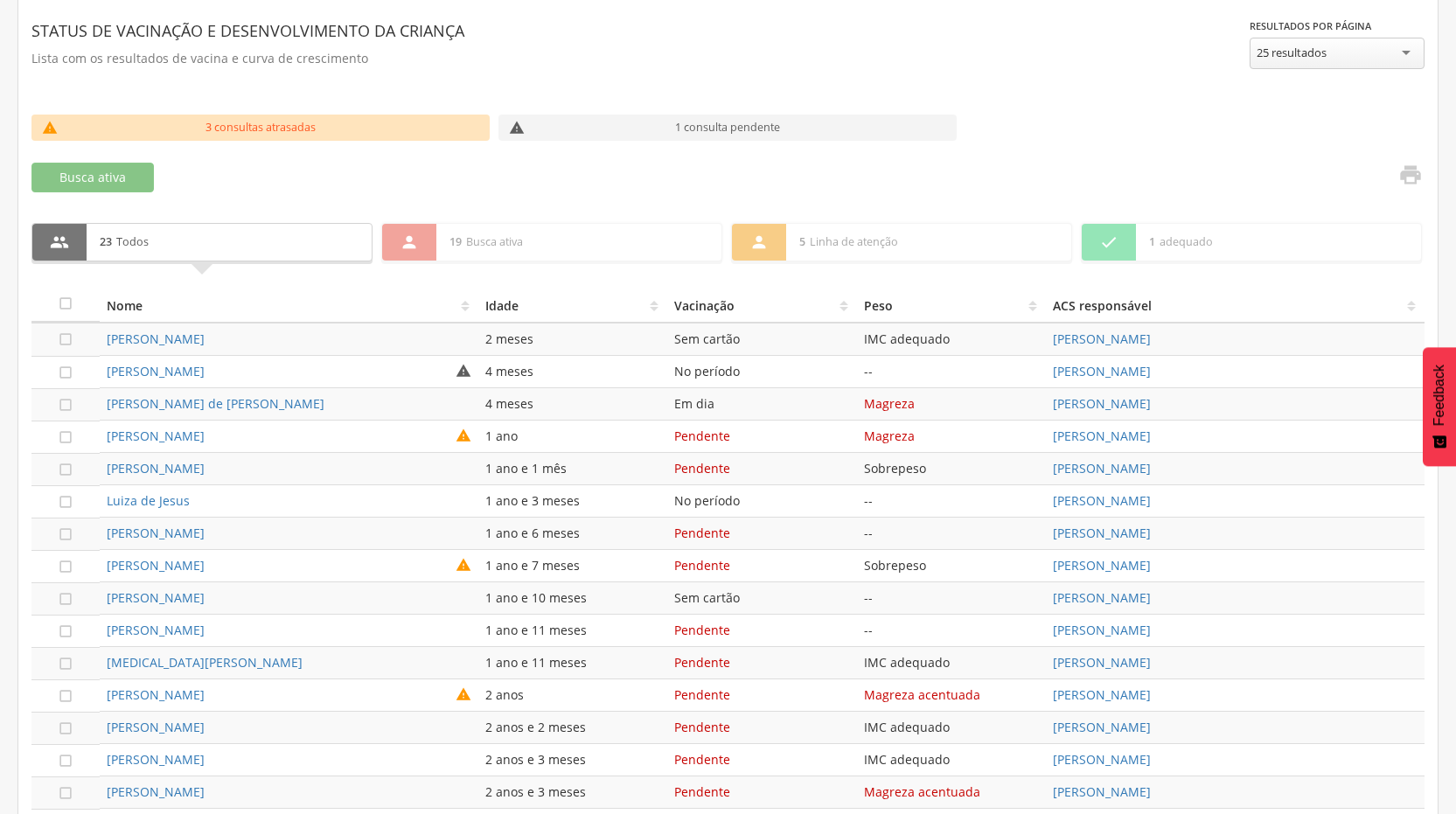
scroll to position [388, 0]
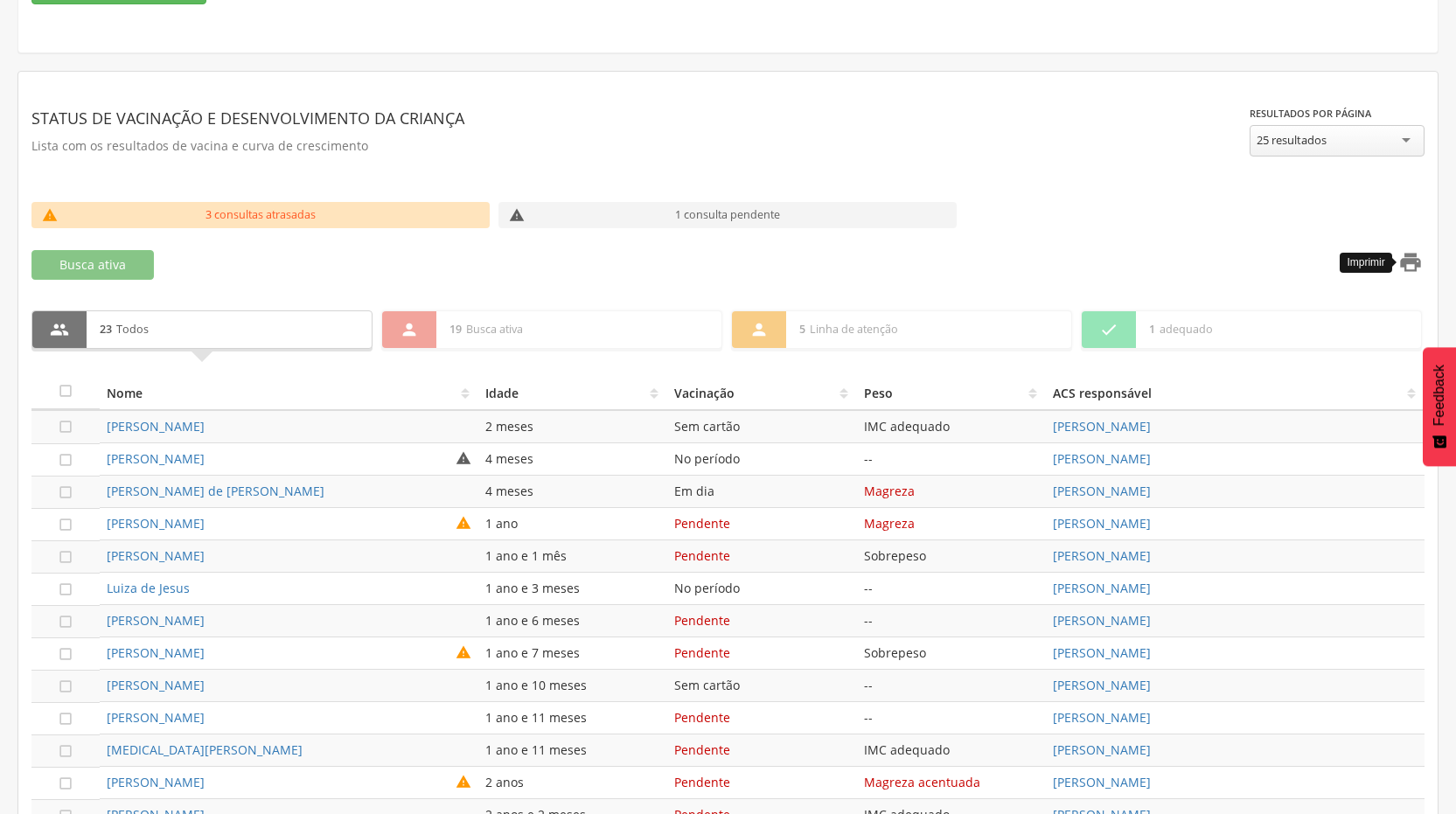
click at [1414, 265] on icon "" at bounding box center [1411, 262] width 25 height 25
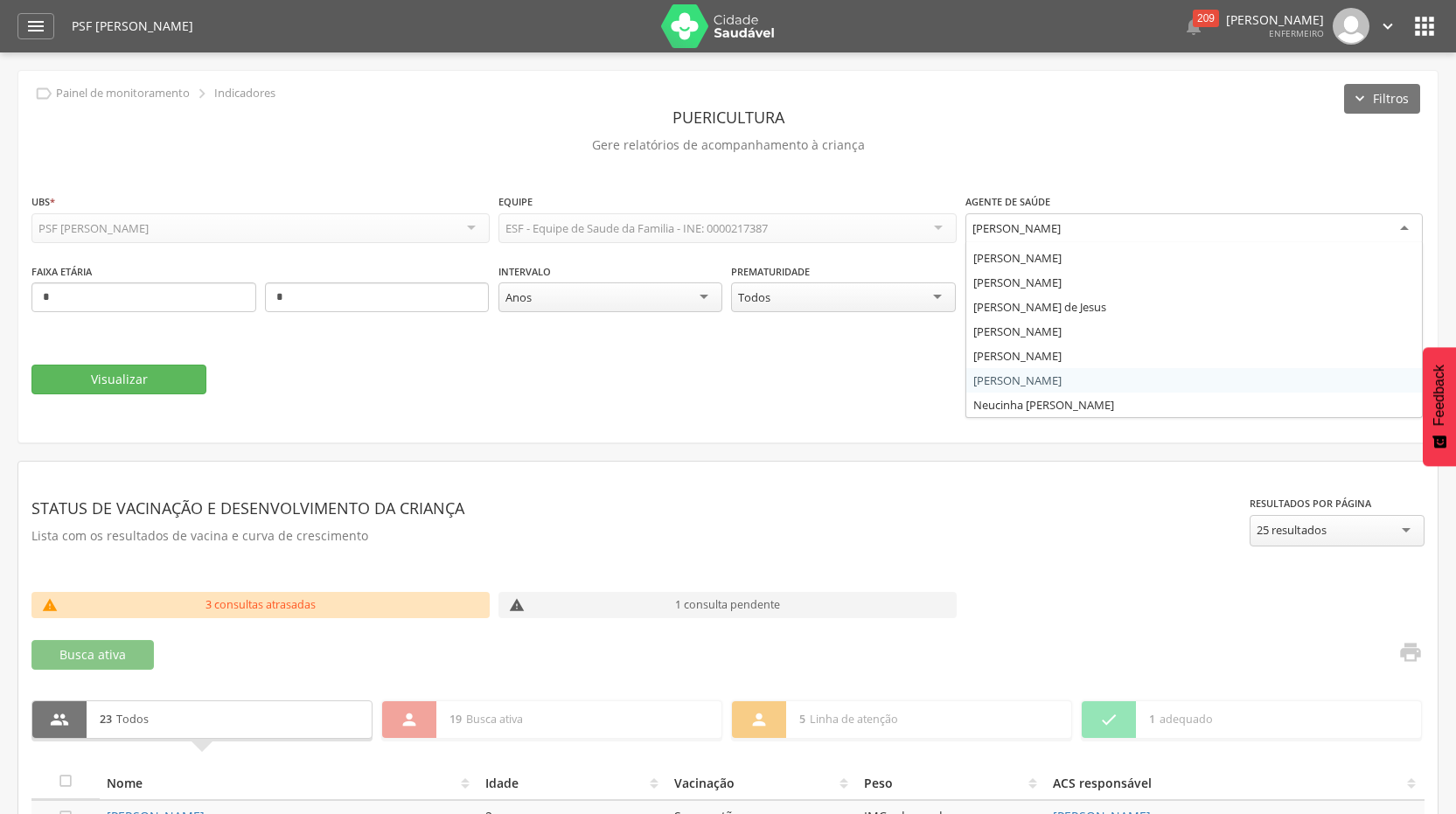
click at [1403, 227] on div "[PERSON_NAME]" at bounding box center [1194, 229] width 458 height 32
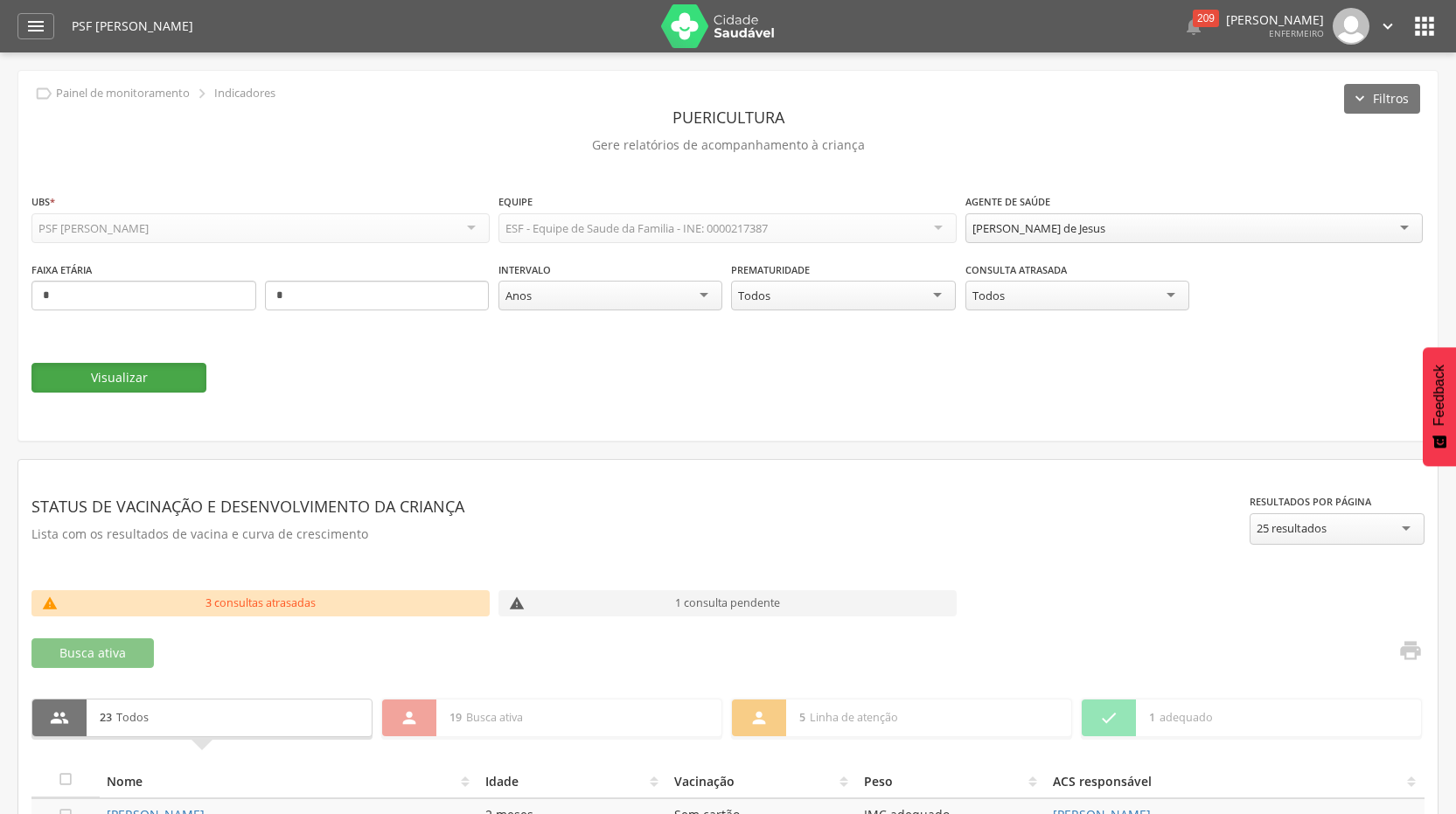
click at [105, 371] on button "Visualizar" at bounding box center [119, 378] width 174 height 30
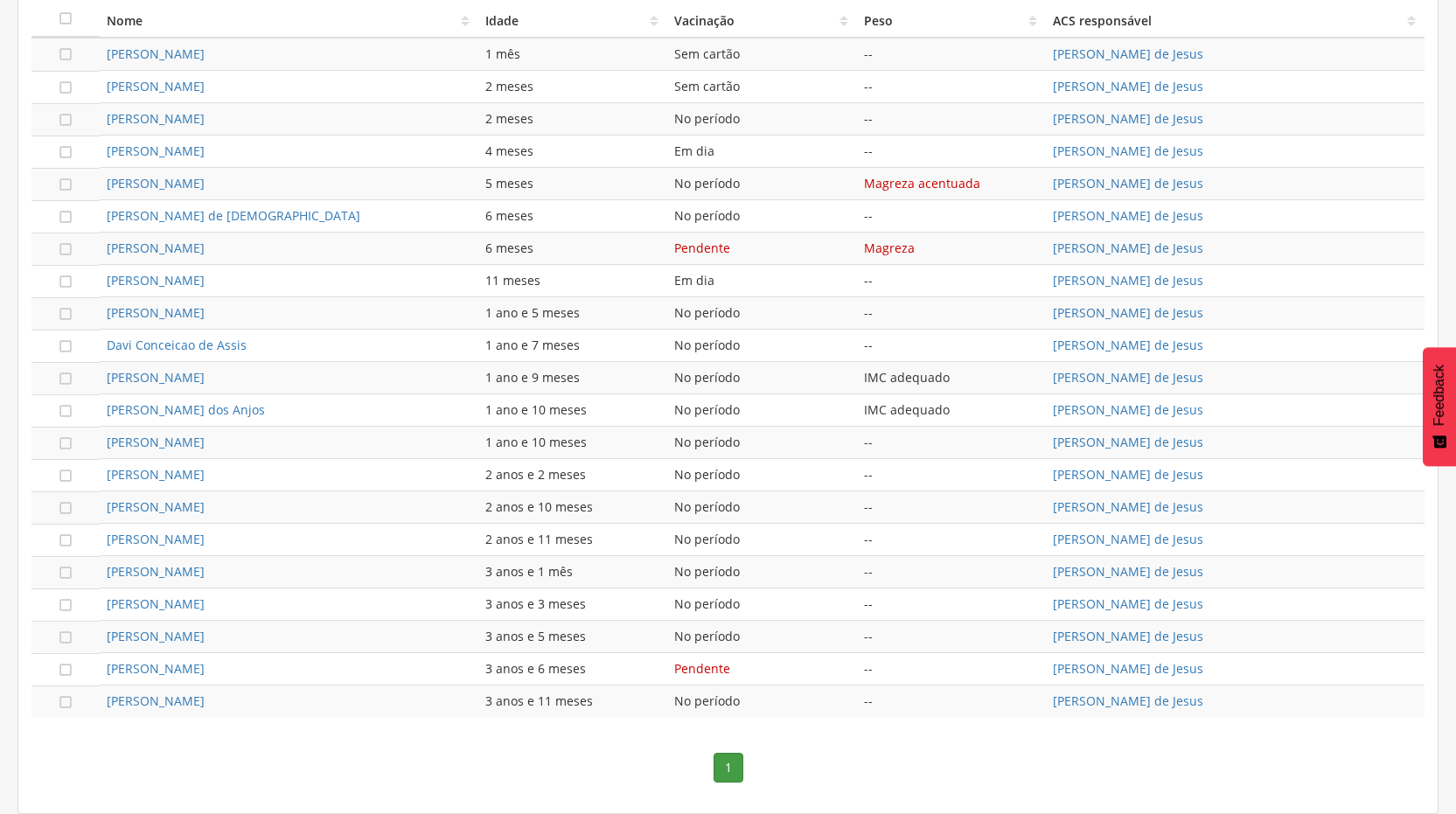
scroll to position [463, 0]
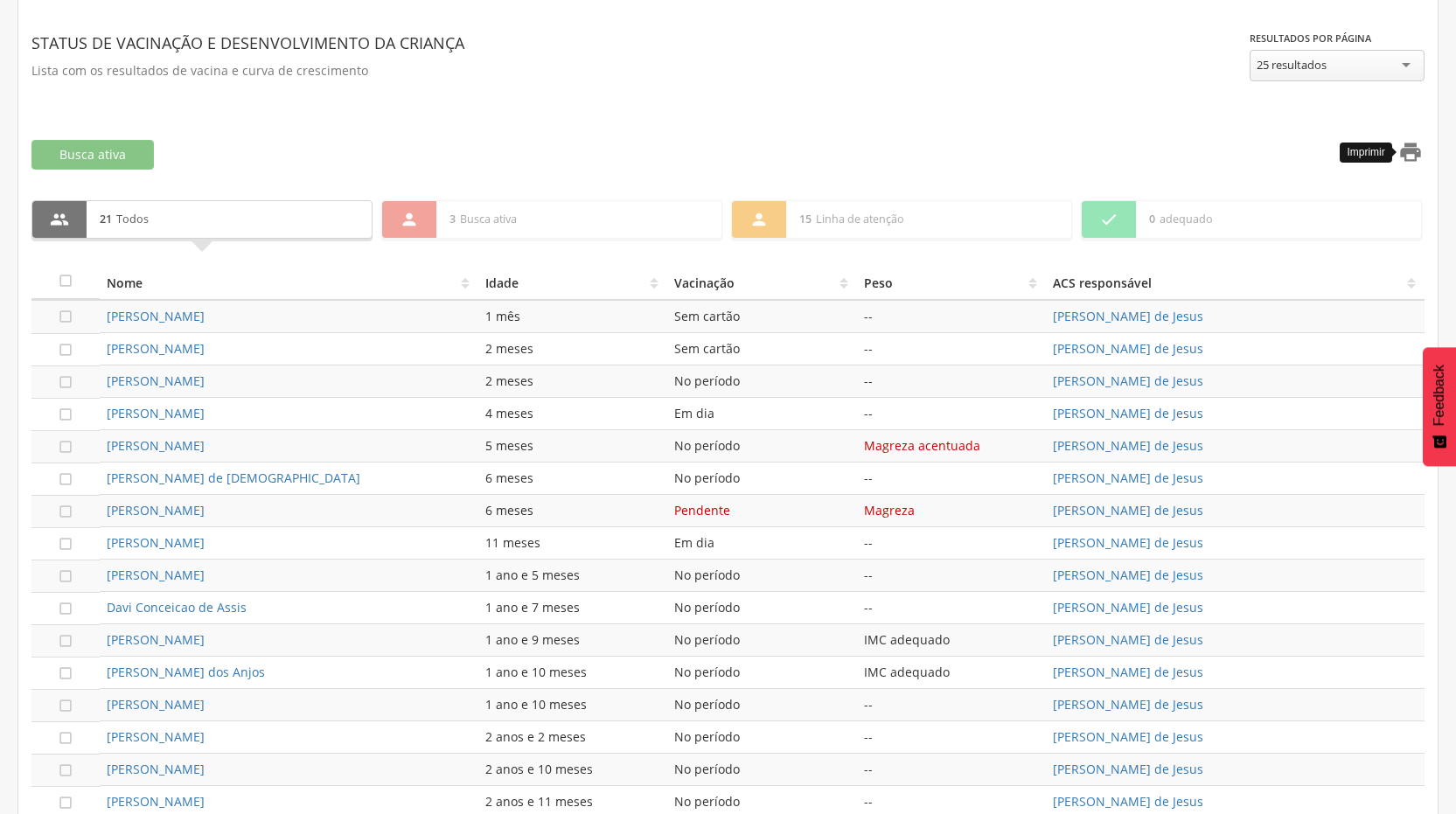
click at [1412, 149] on icon "" at bounding box center [1411, 152] width 25 height 25
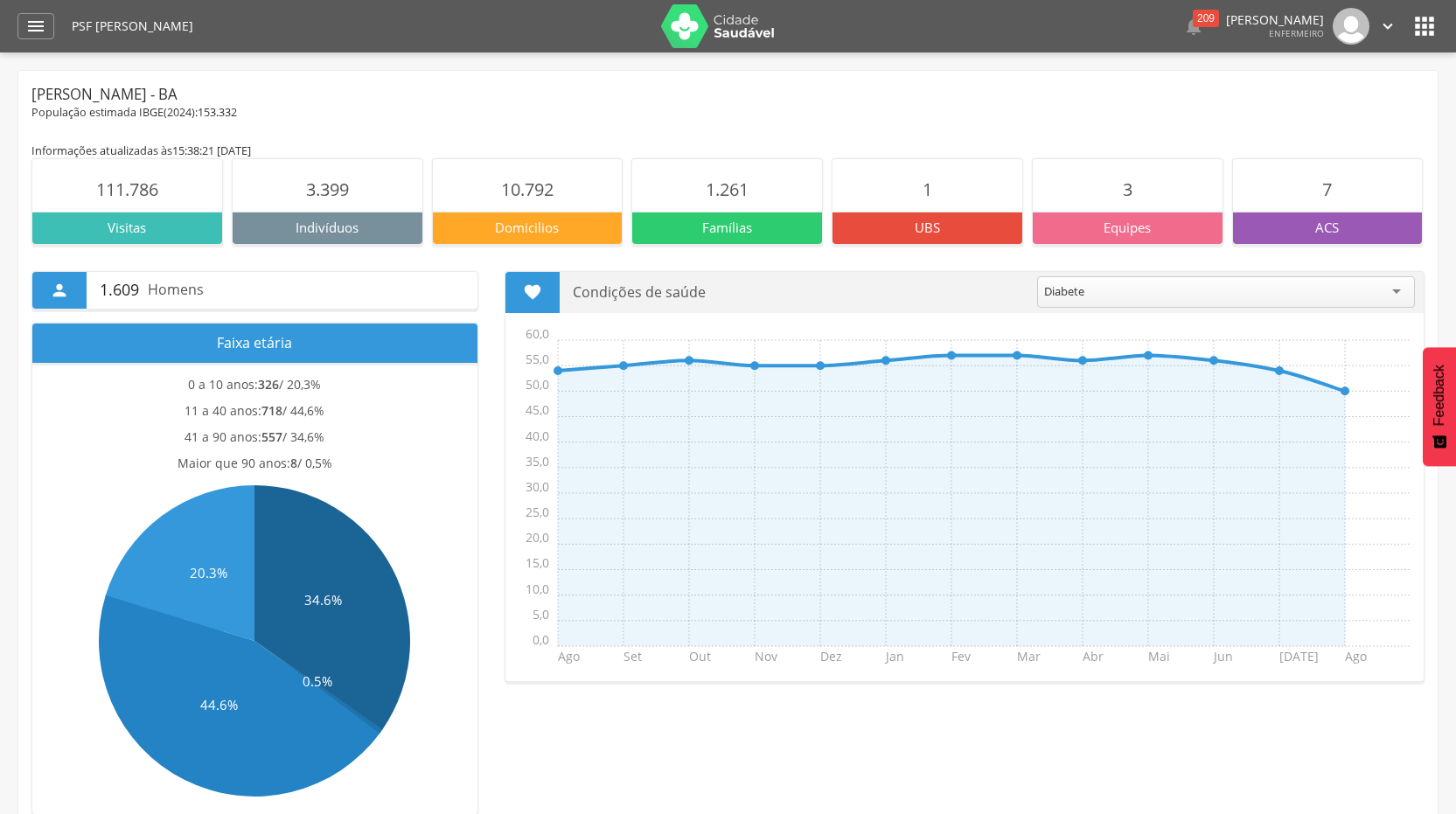
click at [1388, 22] on icon "" at bounding box center [1388, 27] width 19 height 19
click at [1281, 102] on link "Sair" at bounding box center [1328, 101] width 138 height 22
